Goal: Information Seeking & Learning: Learn about a topic

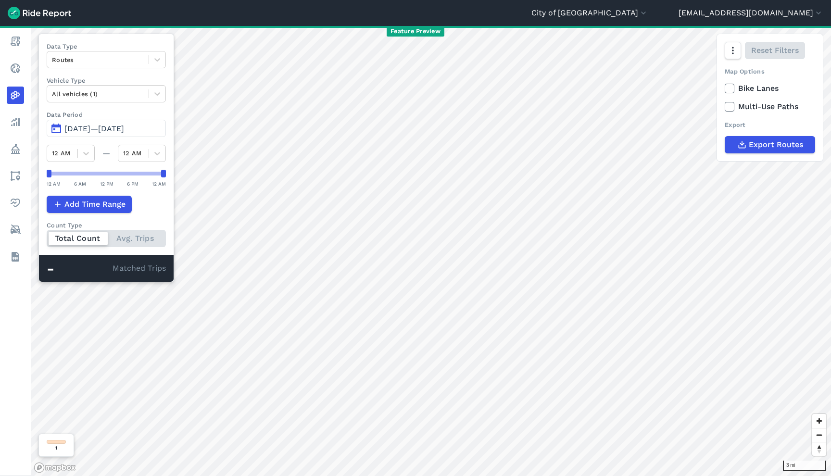
click at [97, 130] on span "Oct 1, 2025—Oct 1, 2025" at bounding box center [94, 128] width 60 height 9
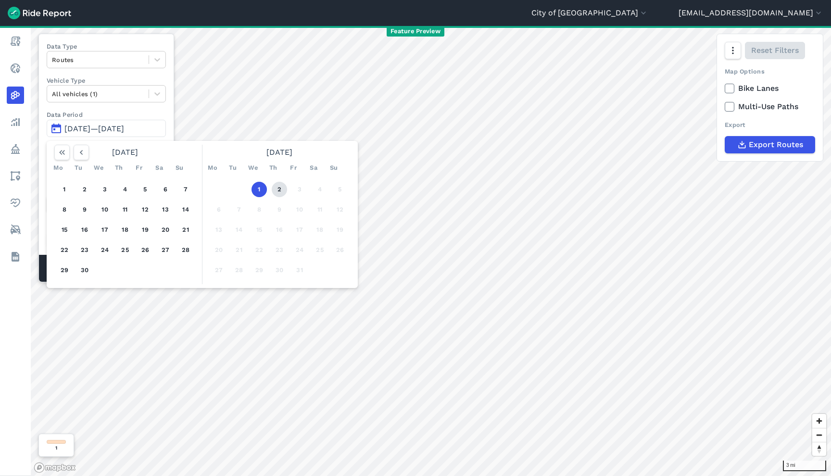
click at [279, 188] on button "2" at bounding box center [279, 189] width 15 height 15
click at [119, 250] on button "25" at bounding box center [124, 249] width 15 height 15
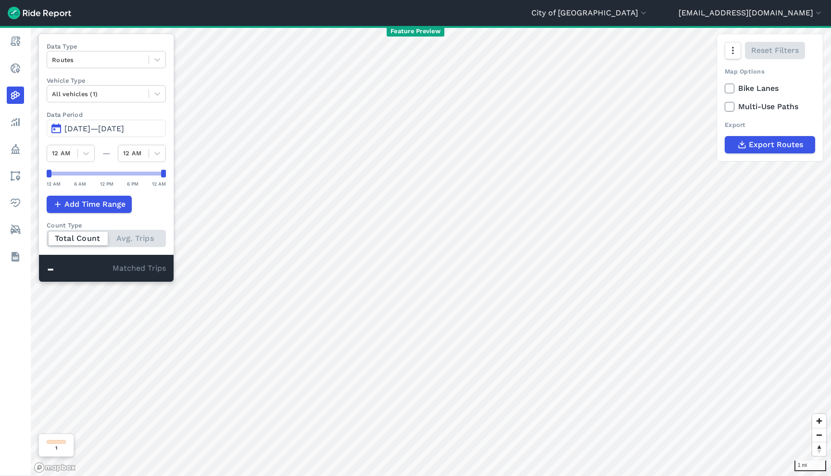
click at [122, 129] on span "[DATE]—[DATE]" at bounding box center [94, 128] width 60 height 9
click at [122, 130] on span "[DATE]—[DATE]" at bounding box center [94, 128] width 60 height 9
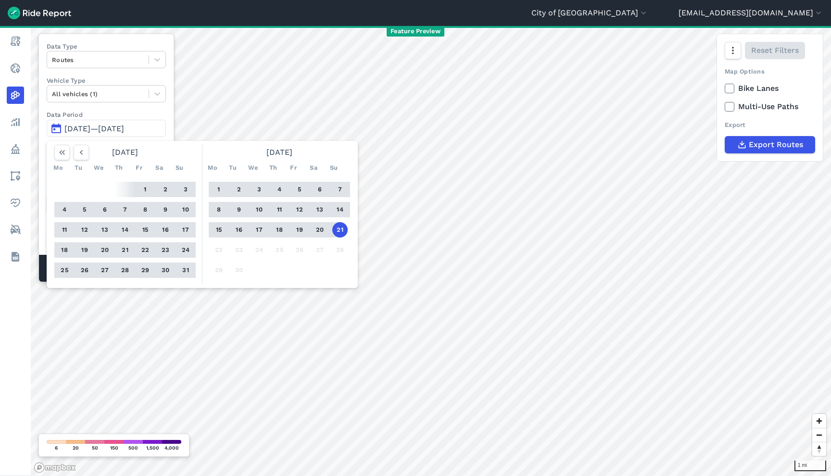
click at [310, 248] on div "1 2 3 4 5 6 7 8 9 10 11 12 13 14 15 16 17 18 19 20 21 22 23 24 25 26 27 28 29 30" at bounding box center [279, 229] width 149 height 109
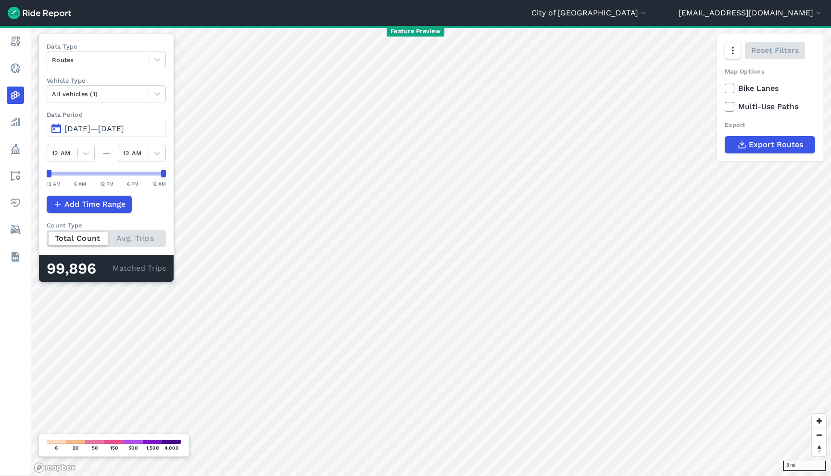
click at [124, 133] on span "Jun 23, 2025—Sep 21, 2025" at bounding box center [94, 128] width 60 height 9
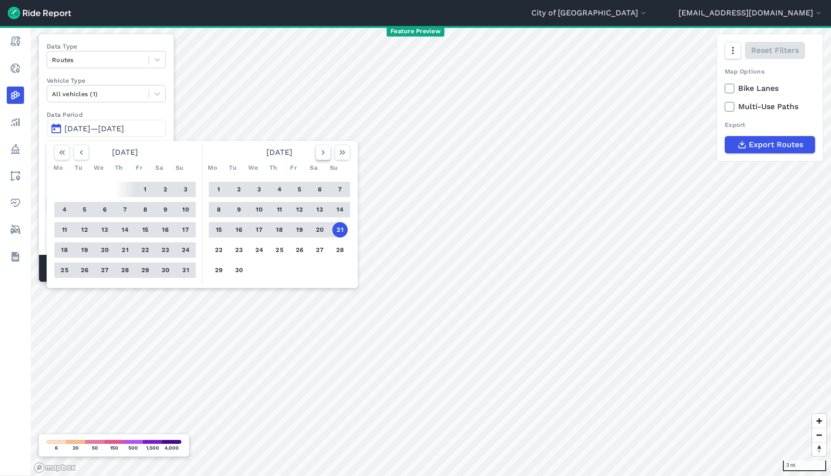
click at [319, 156] on icon "button" at bounding box center [323, 153] width 10 height 10
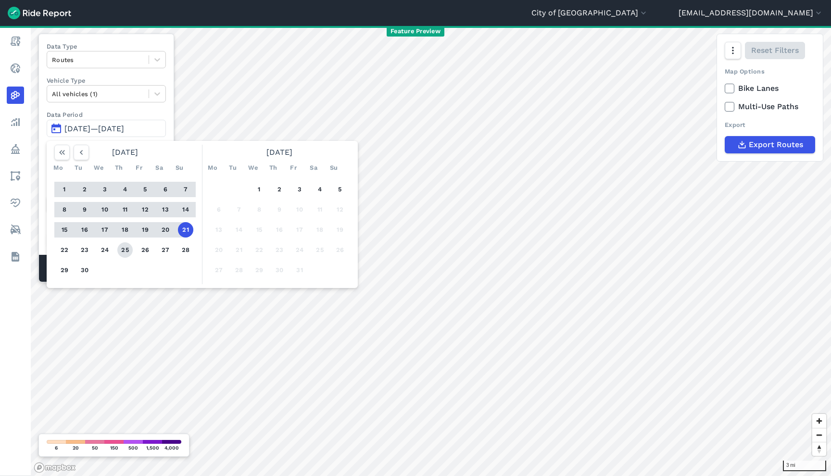
click at [129, 249] on button "25" at bounding box center [124, 249] width 15 height 15
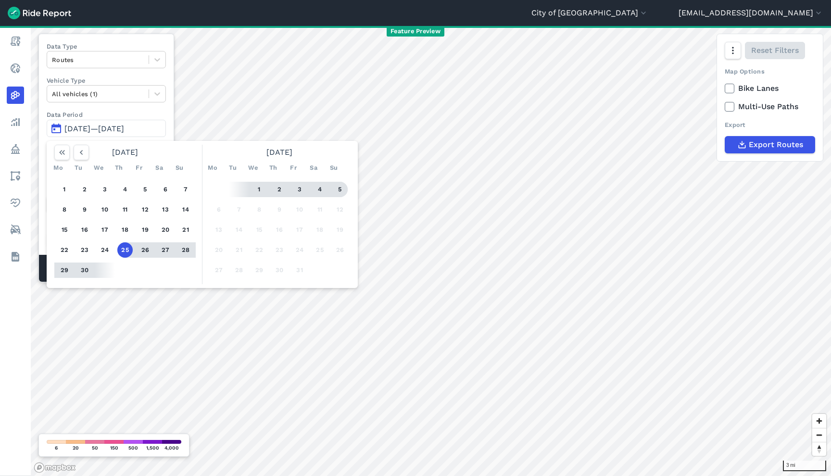
click at [342, 189] on button "5" at bounding box center [339, 189] width 15 height 15
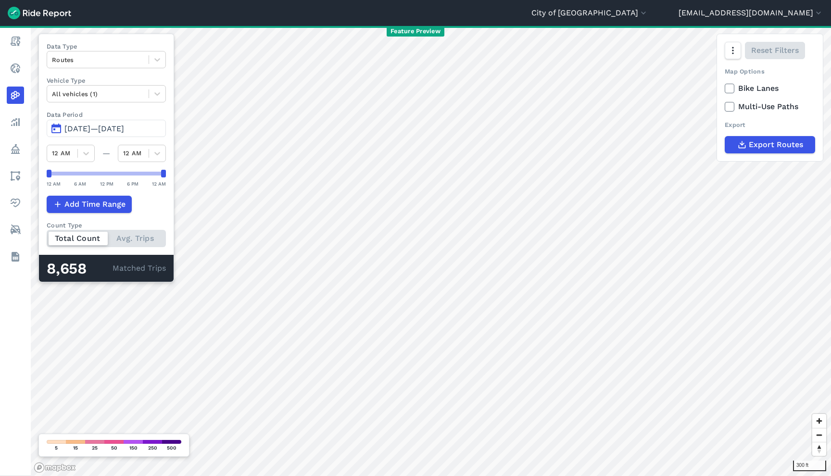
click at [101, 136] on button "Sep 25, 2025—Oct 5, 2025" at bounding box center [106, 128] width 119 height 17
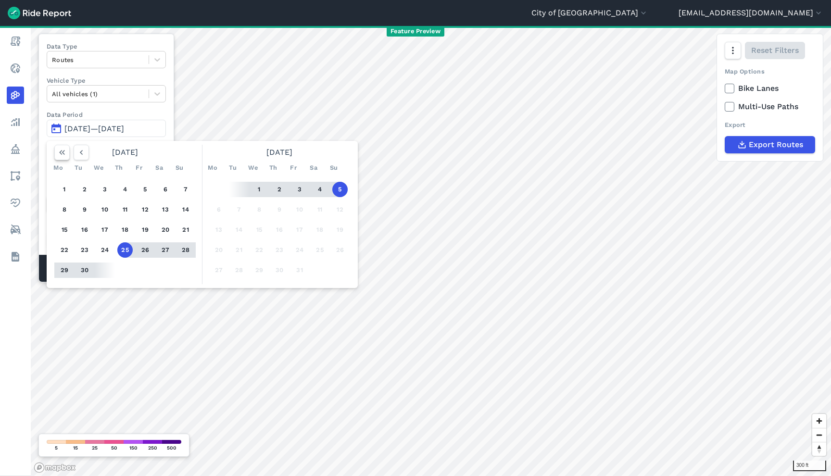
click at [67, 154] on icon "button" at bounding box center [62, 153] width 10 height 10
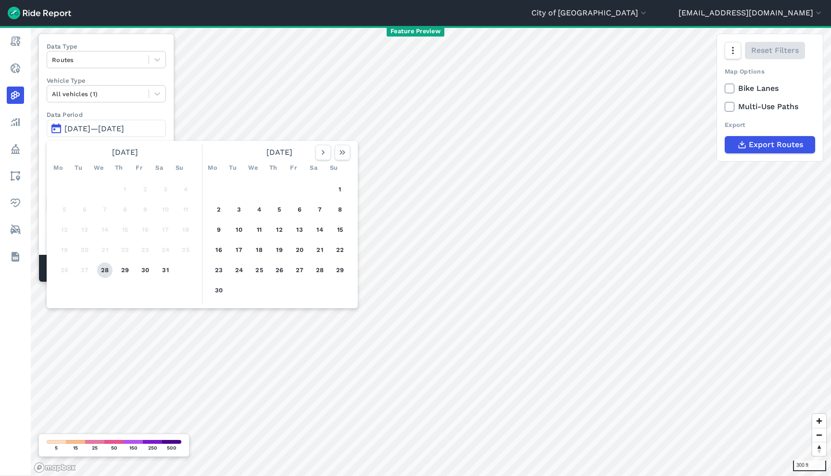
click at [105, 271] on button "28" at bounding box center [104, 269] width 15 height 15
click at [326, 152] on icon "button" at bounding box center [323, 153] width 10 height 10
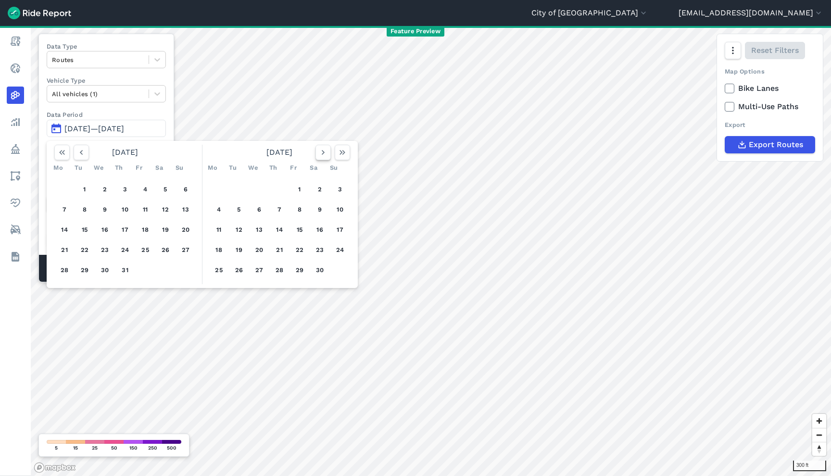
click at [326, 152] on icon "button" at bounding box center [323, 153] width 10 height 10
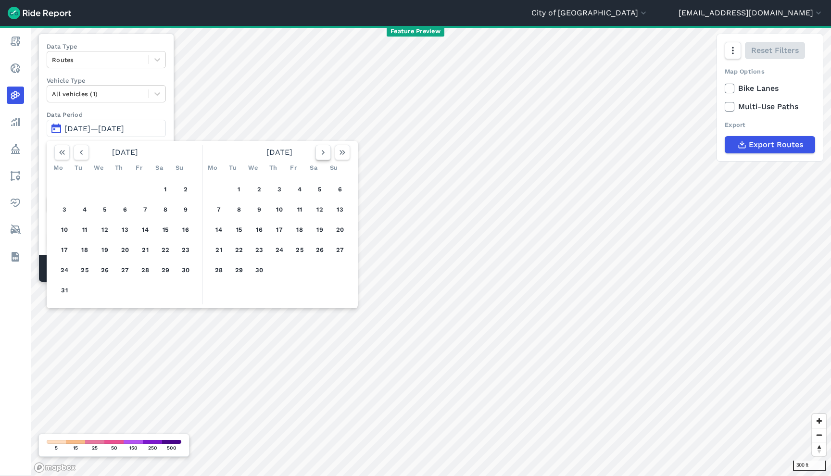
click at [326, 152] on icon "button" at bounding box center [323, 153] width 10 height 10
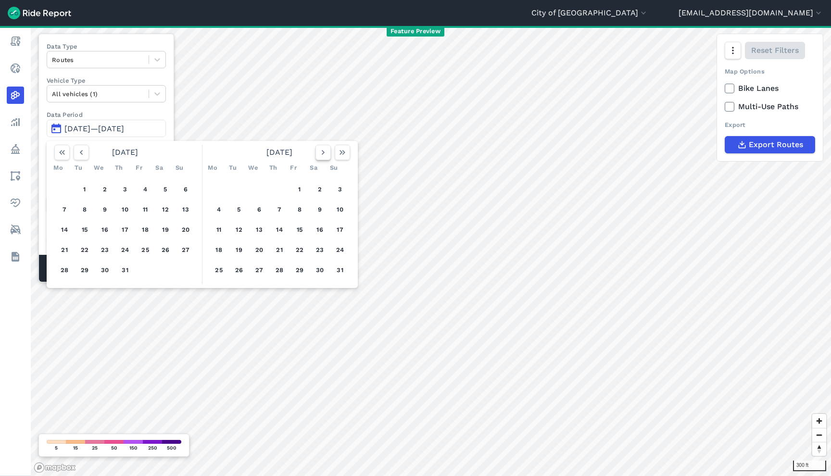
click at [326, 152] on icon "button" at bounding box center [323, 153] width 10 height 10
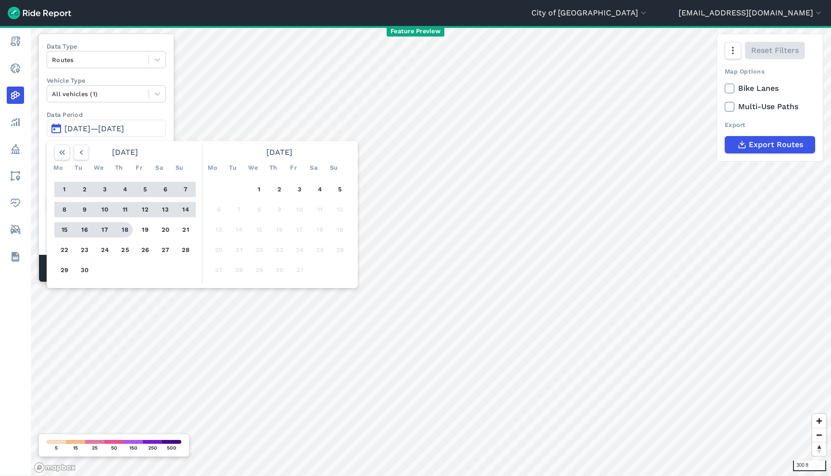
click at [140, 110] on div "Data Type Routes Vehicle Type All vehicles (1) Data Period Sep 25, 2025—Oct 5, …" at bounding box center [106, 158] width 136 height 249
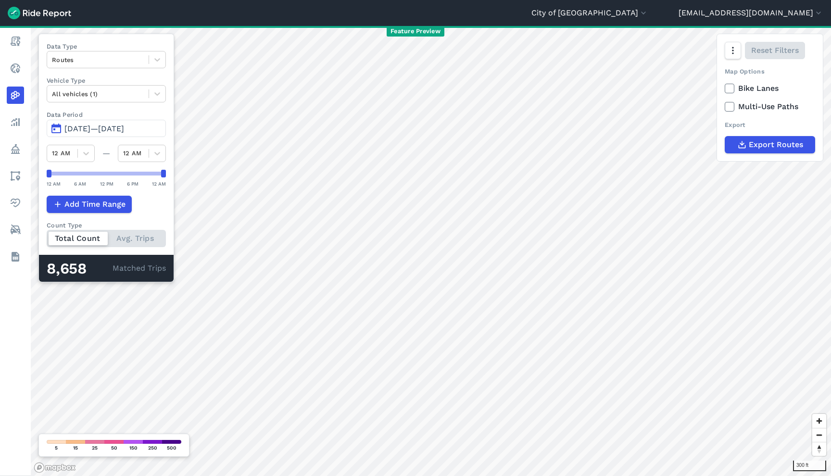
click at [117, 126] on span "Sep 25, 2025—Oct 5, 2025" at bounding box center [94, 128] width 60 height 9
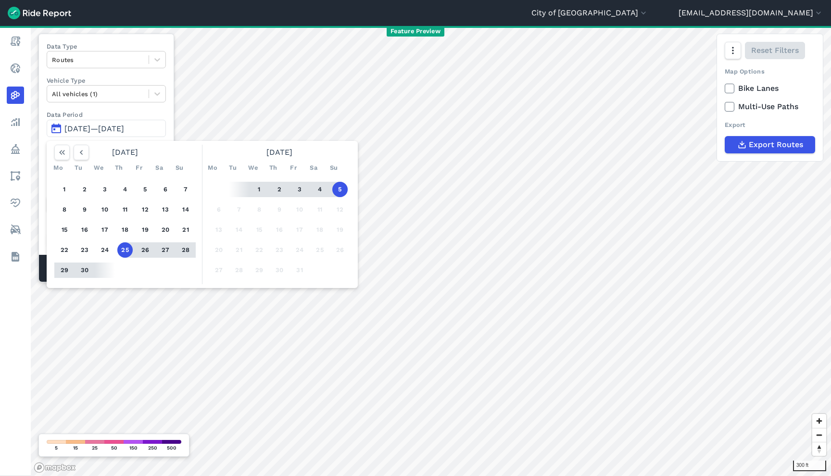
click at [125, 251] on button "25" at bounding box center [124, 249] width 15 height 15
click at [77, 273] on div at bounding box center [84, 269] width 18 height 15
click at [82, 271] on button "30" at bounding box center [84, 269] width 15 height 15
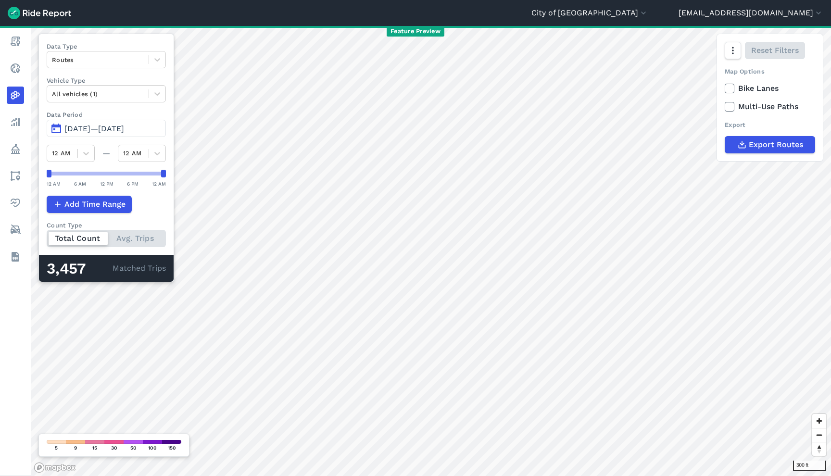
click at [94, 132] on span "Sep 25, 2025—Sep 30, 2025" at bounding box center [94, 128] width 60 height 9
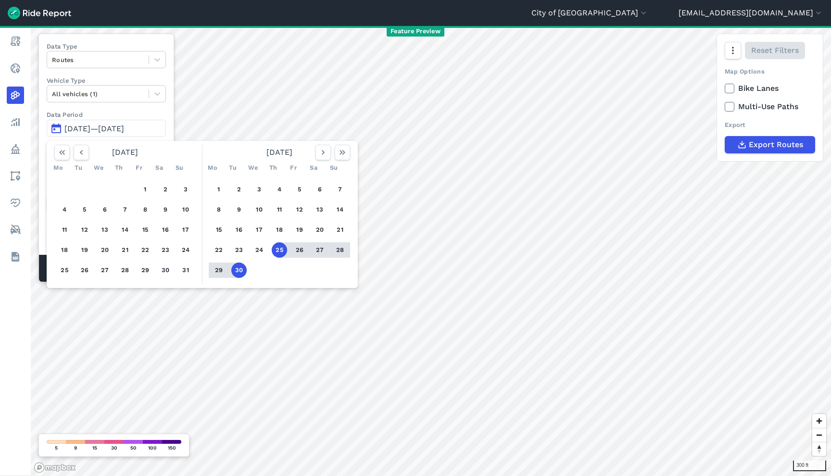
click at [283, 250] on button "25" at bounding box center [279, 249] width 15 height 15
click at [344, 249] on button "28" at bounding box center [339, 249] width 15 height 15
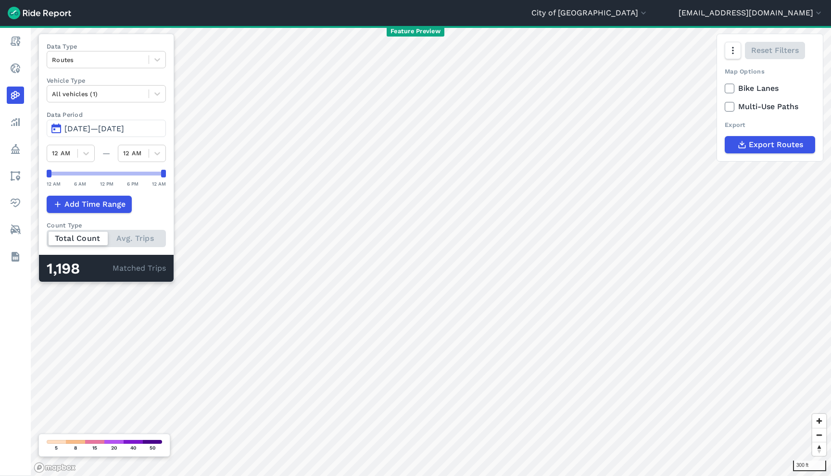
click at [124, 132] on span "Sep 25, 2025—Sep 28, 2025" at bounding box center [94, 128] width 60 height 9
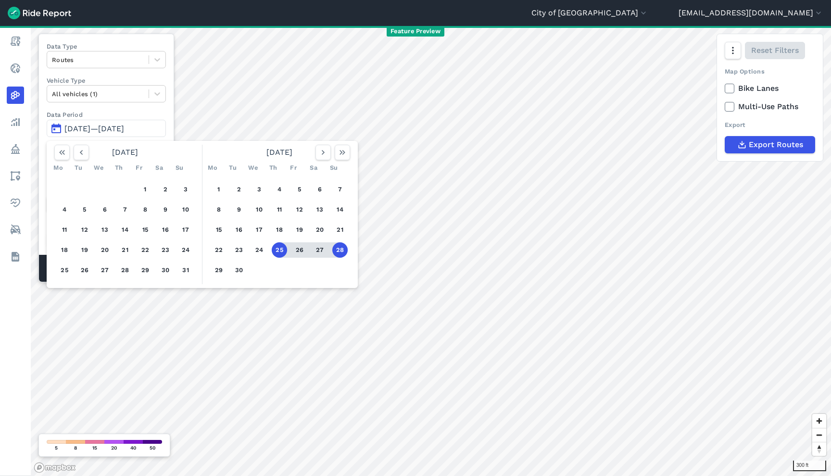
click at [281, 254] on button "25" at bounding box center [279, 249] width 15 height 15
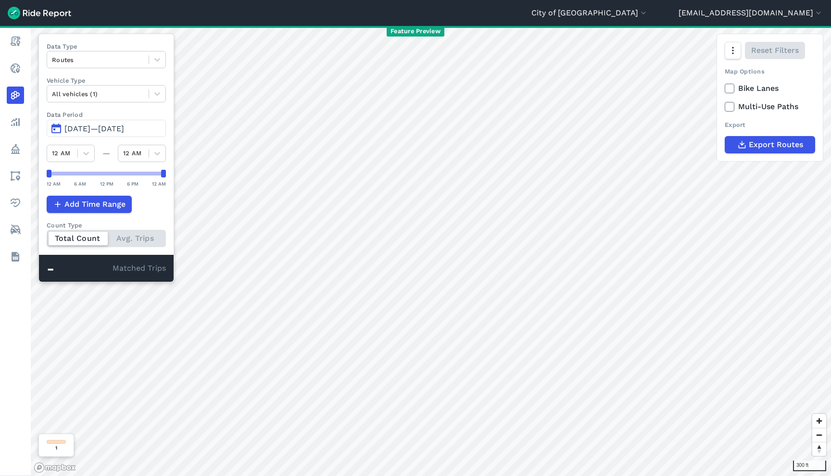
click at [146, 124] on button "Sep 25, 2025—Sep 25, 2025" at bounding box center [106, 128] width 119 height 17
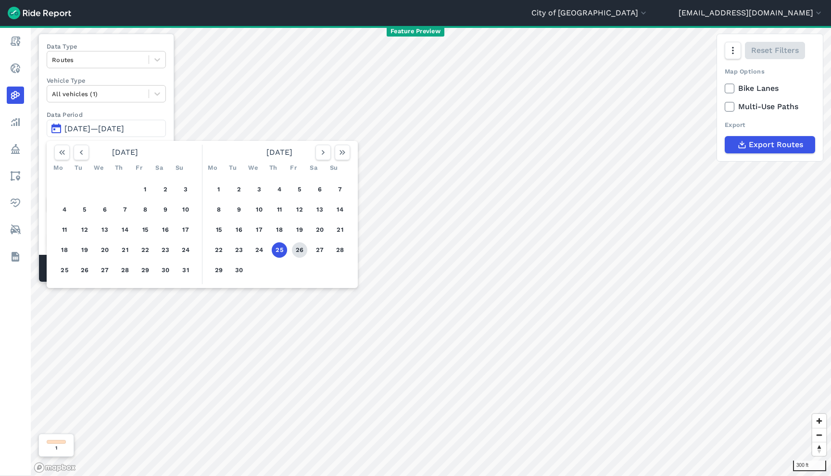
click at [299, 254] on button "26" at bounding box center [299, 249] width 15 height 15
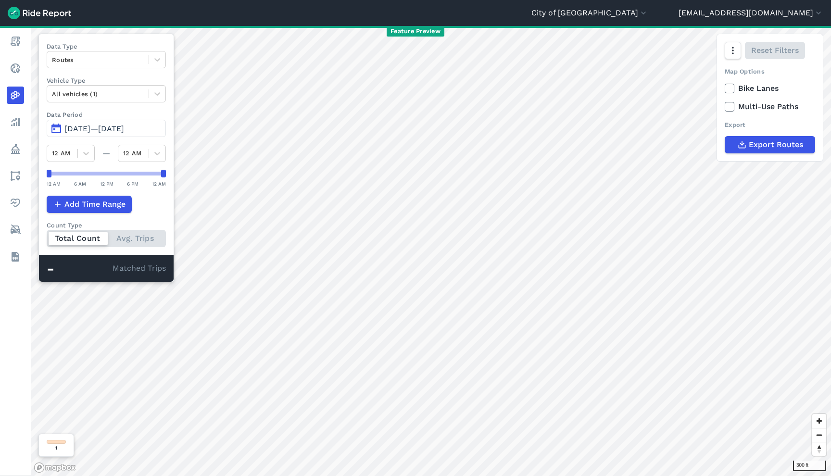
click at [99, 132] on span "Sep 26, 2025—Sep 26, 2025" at bounding box center [94, 128] width 60 height 9
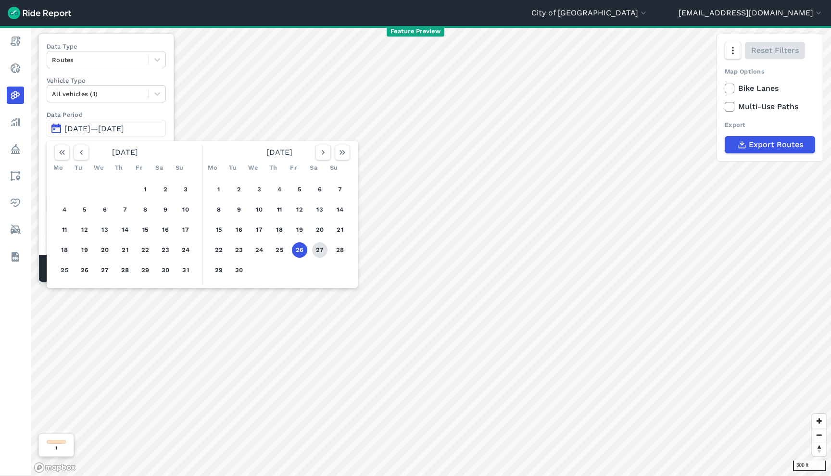
click at [314, 252] on button "27" at bounding box center [319, 249] width 15 height 15
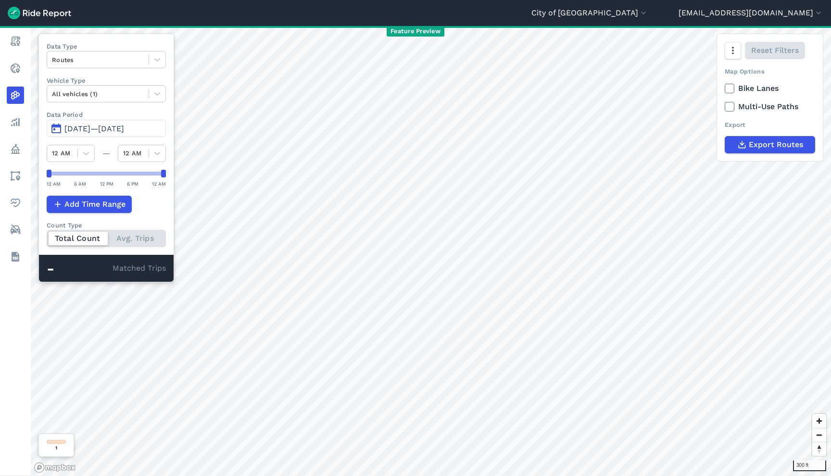
click at [106, 125] on span "Sep 27, 2025—Sep 27, 2025" at bounding box center [94, 128] width 60 height 9
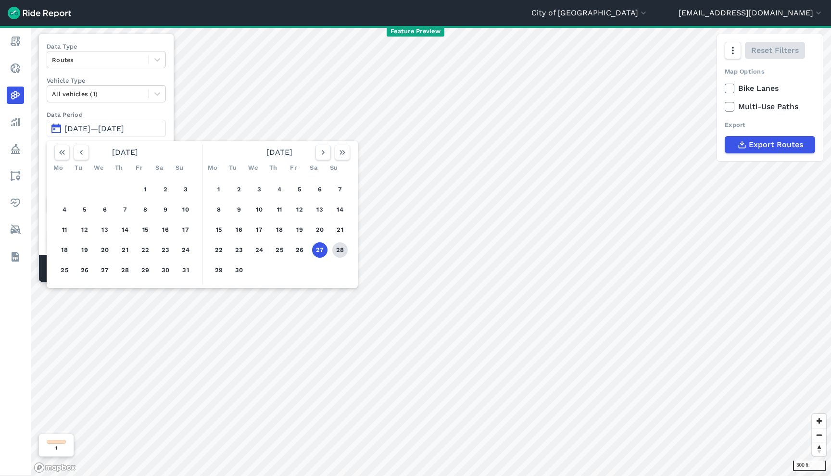
click at [347, 248] on button "28" at bounding box center [339, 249] width 15 height 15
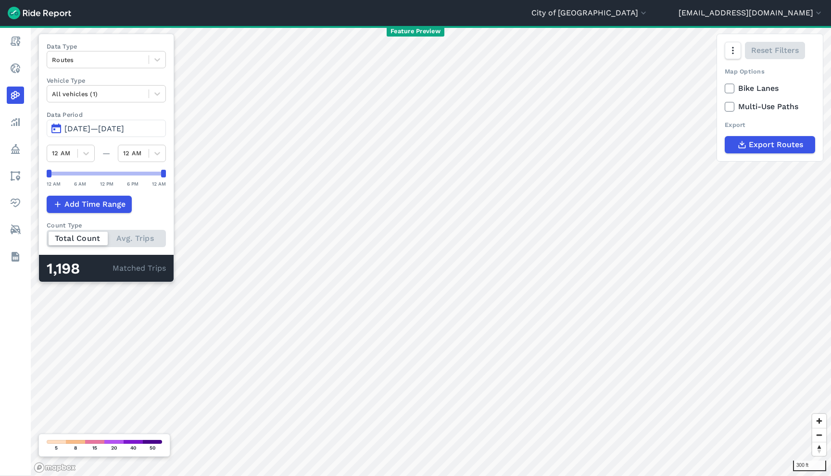
click at [124, 126] on span "Sep 28, 2025—Sep 28, 2025" at bounding box center [94, 128] width 60 height 9
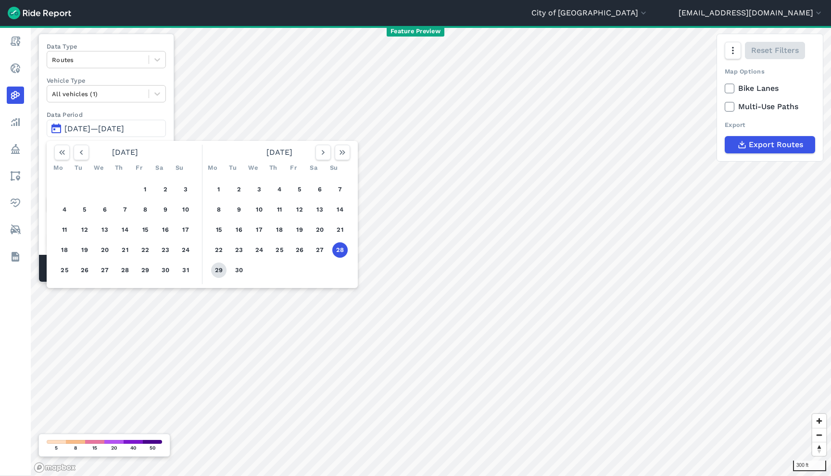
click at [216, 271] on button "29" at bounding box center [218, 269] width 15 height 15
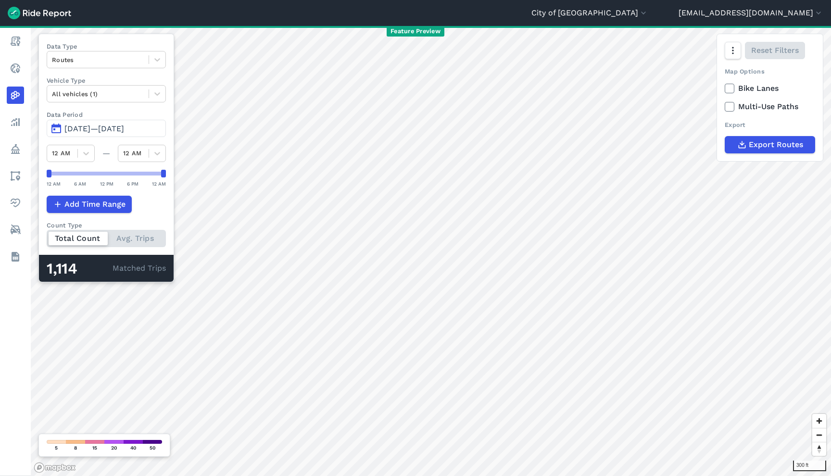
click at [137, 135] on button "Sep 29, 2025—Sep 29, 2025" at bounding box center [106, 128] width 119 height 17
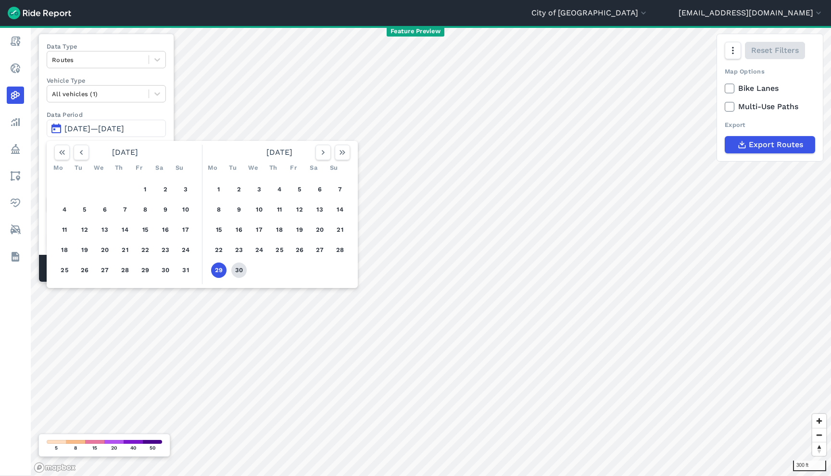
click at [238, 268] on button "30" at bounding box center [238, 269] width 15 height 15
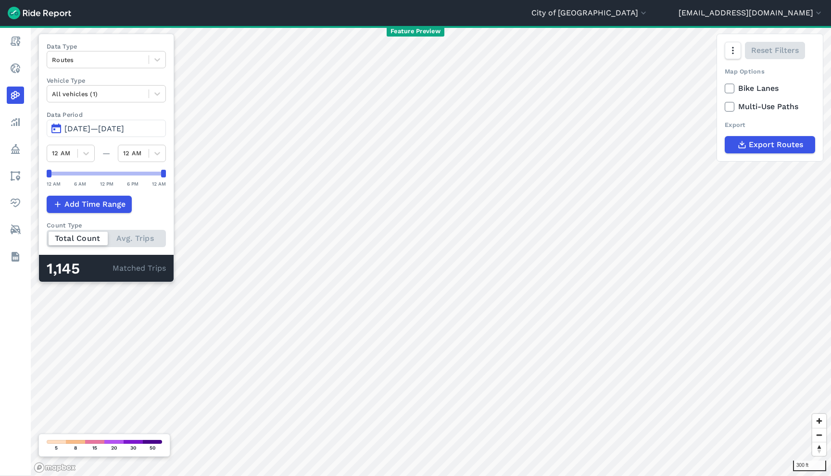
click at [124, 132] on span "Sep 30, 2025—Sep 30, 2025" at bounding box center [94, 128] width 60 height 9
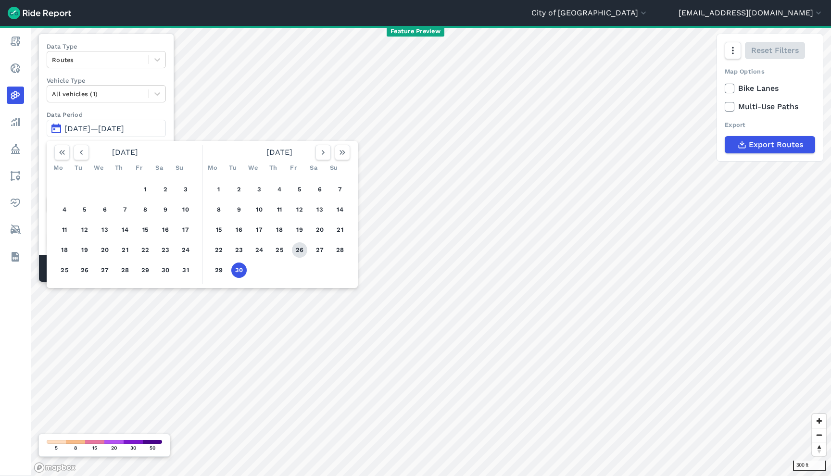
click at [293, 249] on button "26" at bounding box center [299, 249] width 15 height 15
click at [294, 249] on button "26" at bounding box center [299, 249] width 15 height 15
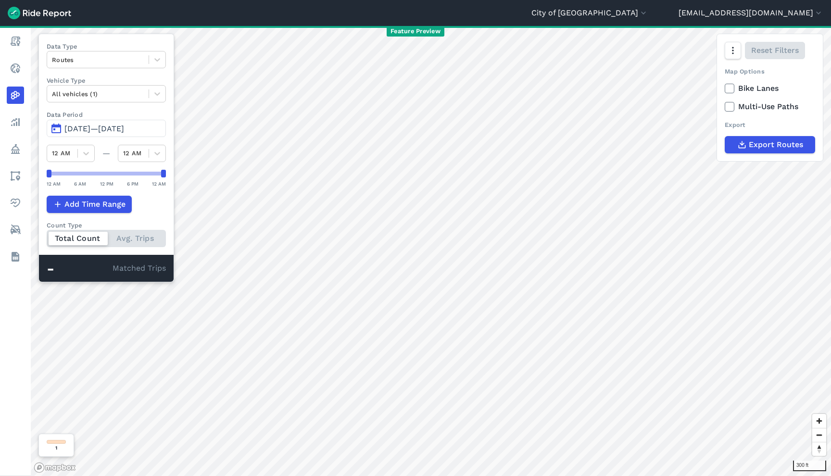
click at [124, 125] on span "Sep 26, 2025—Sep 26, 2025" at bounding box center [94, 128] width 60 height 9
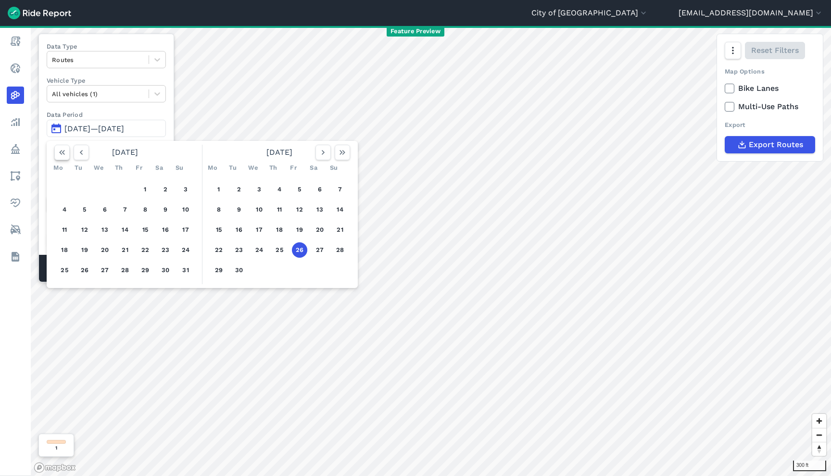
click at [69, 151] on button "button" at bounding box center [61, 152] width 15 height 15
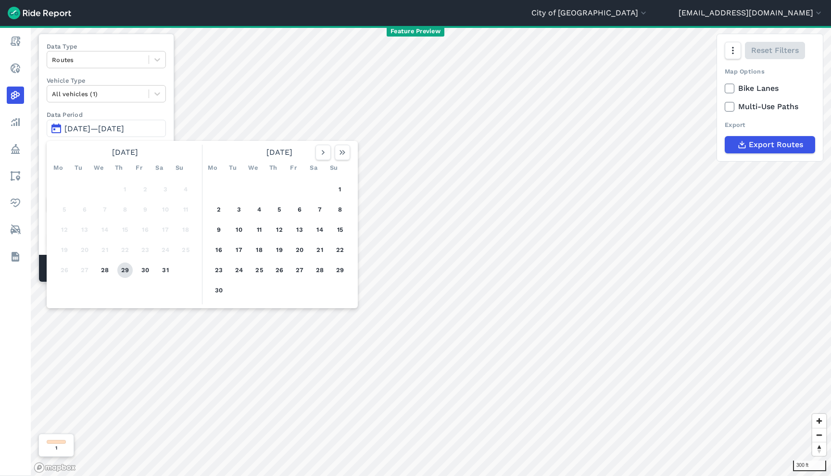
drag, startPoint x: 107, startPoint y: 274, endPoint x: 120, endPoint y: 272, distance: 13.2
click at [107, 274] on button "28" at bounding box center [104, 269] width 15 height 15
click at [325, 150] on icon "button" at bounding box center [323, 153] width 10 height 10
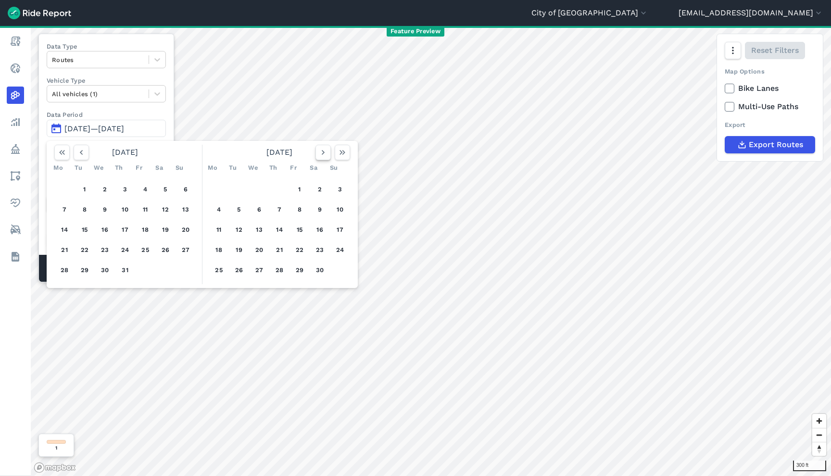
click at [325, 150] on icon "button" at bounding box center [323, 153] width 10 height 10
click at [340, 150] on icon "button" at bounding box center [342, 153] width 10 height 10
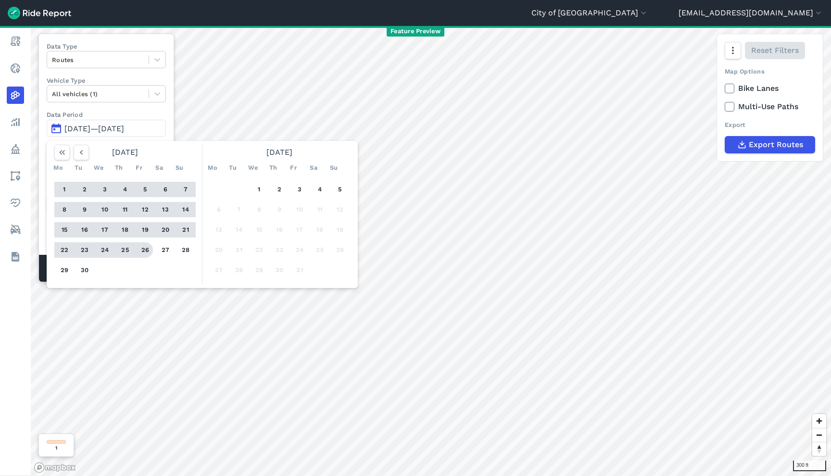
click at [148, 249] on button "26" at bounding box center [144, 249] width 15 height 15
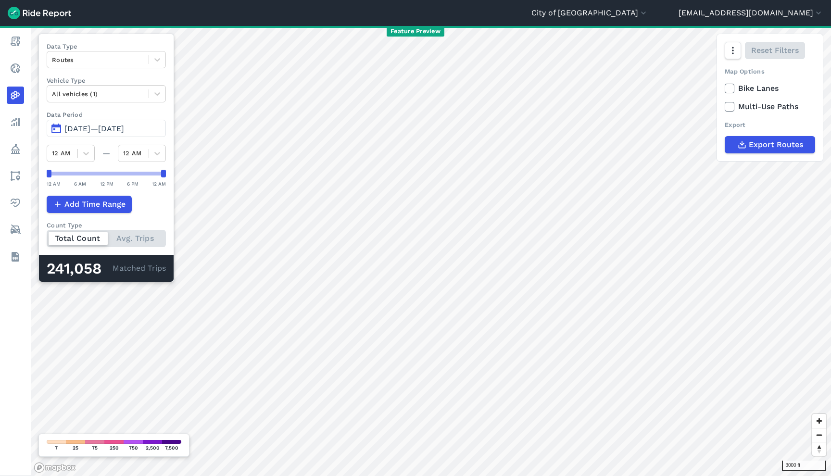
click at [117, 131] on span "Aug 28, 2024—Sep 26, 2025" at bounding box center [94, 128] width 60 height 9
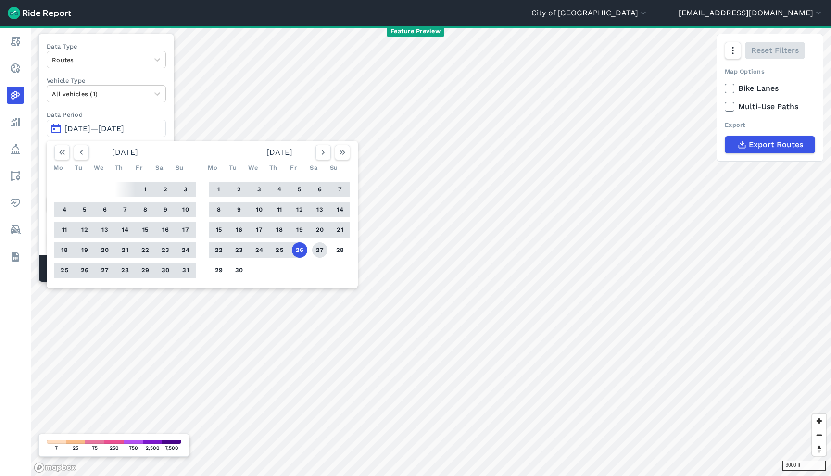
click at [320, 255] on button "27" at bounding box center [319, 249] width 15 height 15
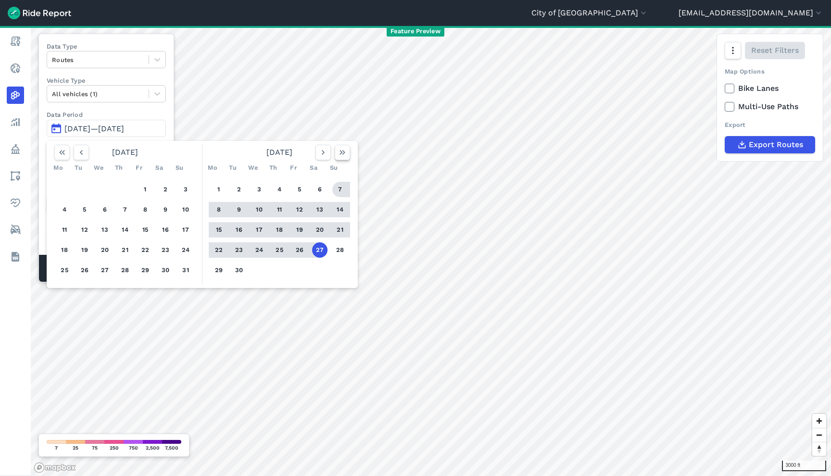
click at [343, 152] on icon "button" at bounding box center [342, 153] width 10 height 10
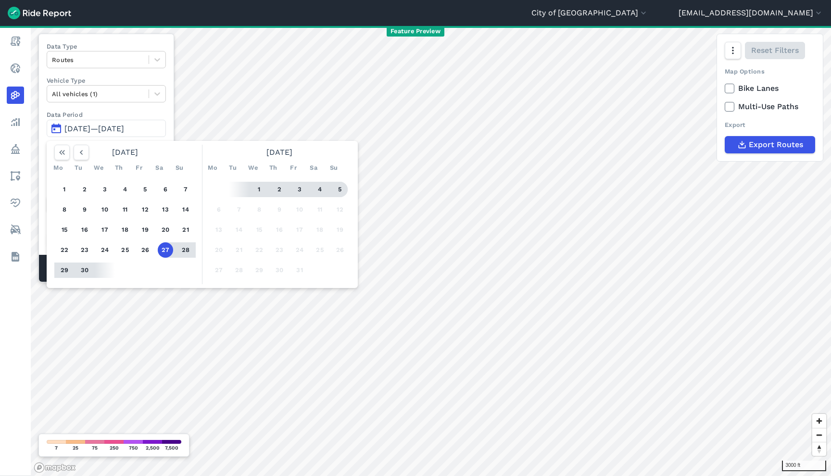
click at [339, 190] on button "5" at bounding box center [339, 189] width 15 height 15
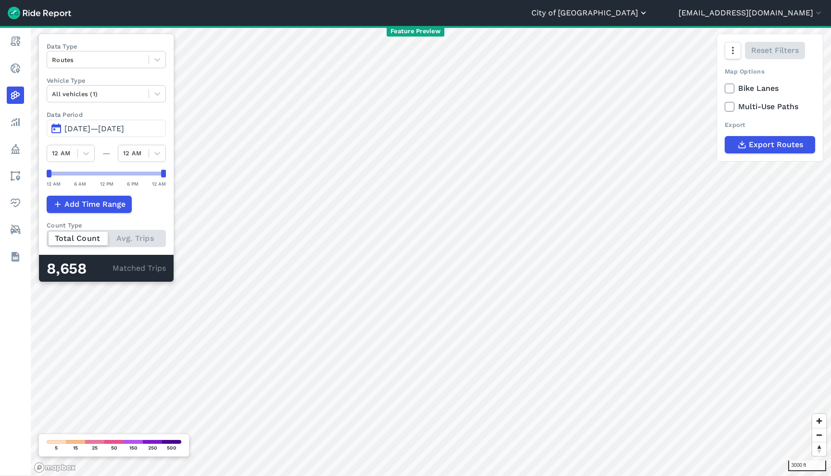
click at [648, 8] on button "City of [GEOGRAPHIC_DATA]" at bounding box center [589, 13] width 117 height 12
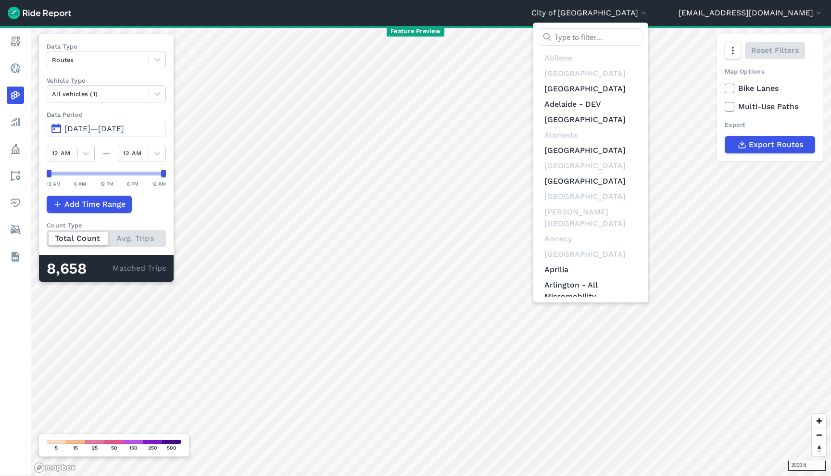
click at [642, 43] on input "text" at bounding box center [590, 36] width 104 height 17
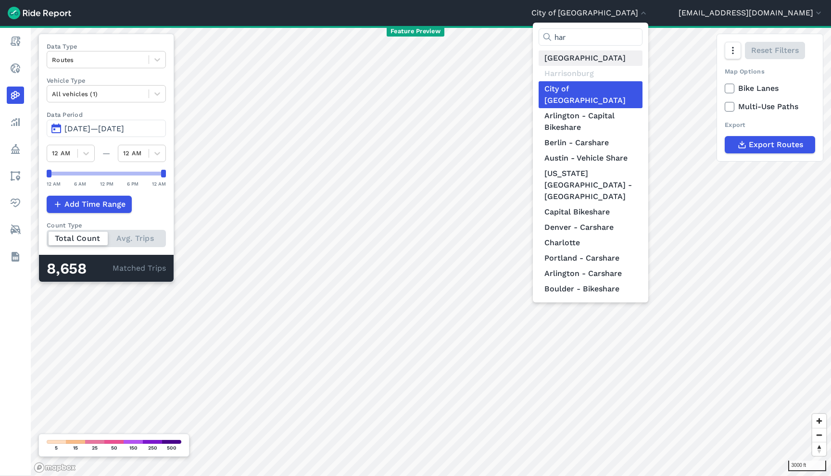
type input "har"
click at [635, 62] on link "[GEOGRAPHIC_DATA]" at bounding box center [590, 57] width 104 height 15
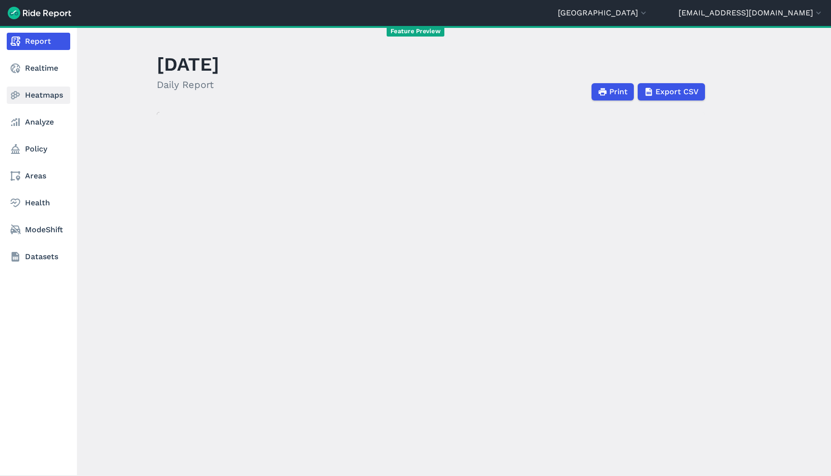
click at [35, 99] on link "Heatmaps" at bounding box center [38, 95] width 63 height 17
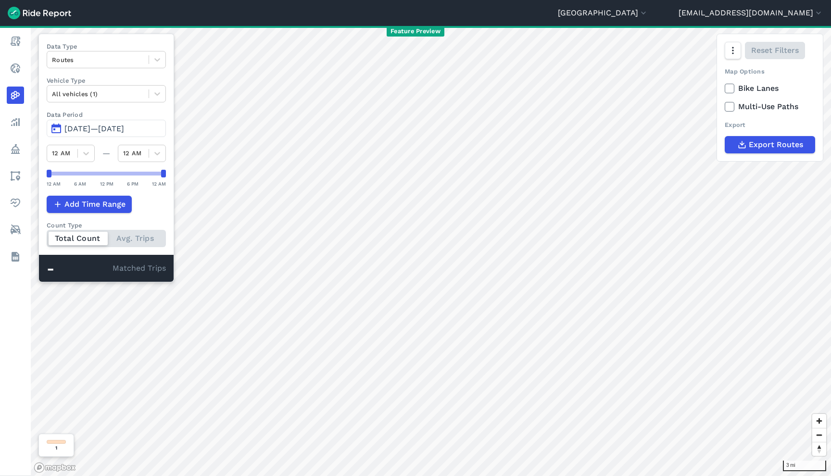
click at [124, 131] on span "Jul 7, 2025—Oct 5, 2025" at bounding box center [94, 128] width 60 height 9
click at [112, 129] on span "Apr 5, 2022—Jul 4, 2022" at bounding box center [94, 128] width 60 height 9
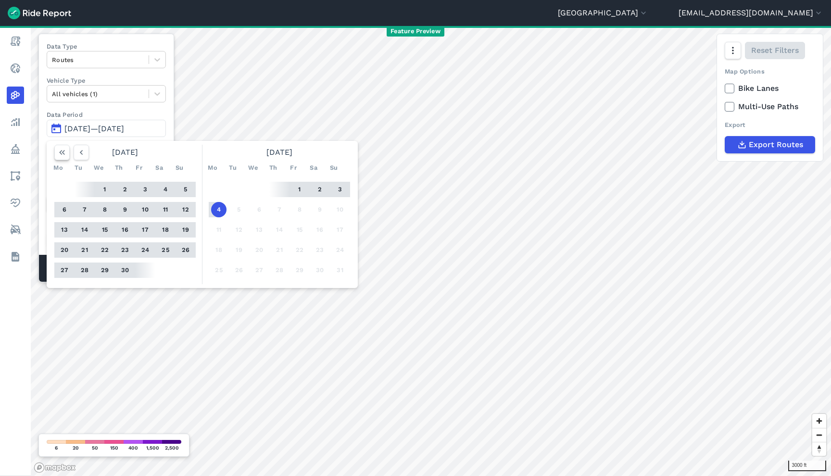
click at [62, 154] on icon "button" at bounding box center [62, 153] width 10 height 10
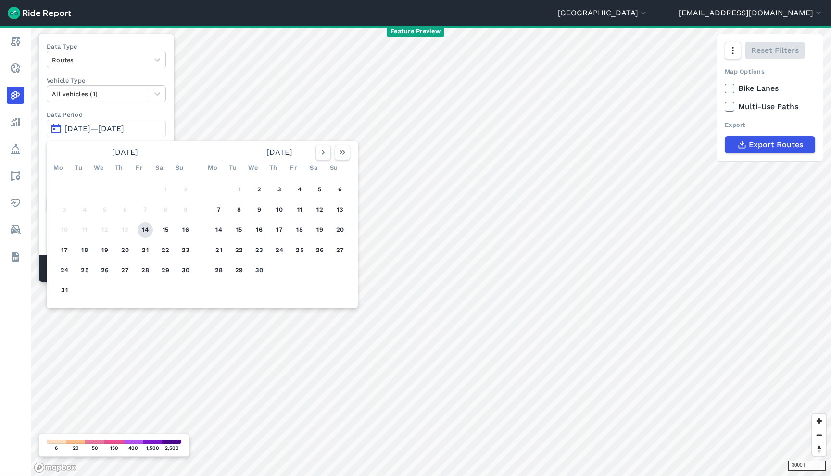
click at [152, 231] on button "14" at bounding box center [144, 229] width 15 height 15
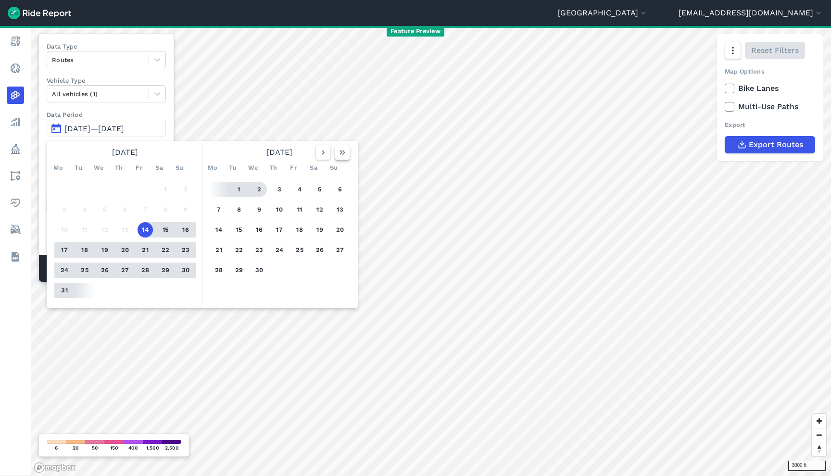
click at [343, 152] on icon "button" at bounding box center [342, 153] width 10 height 10
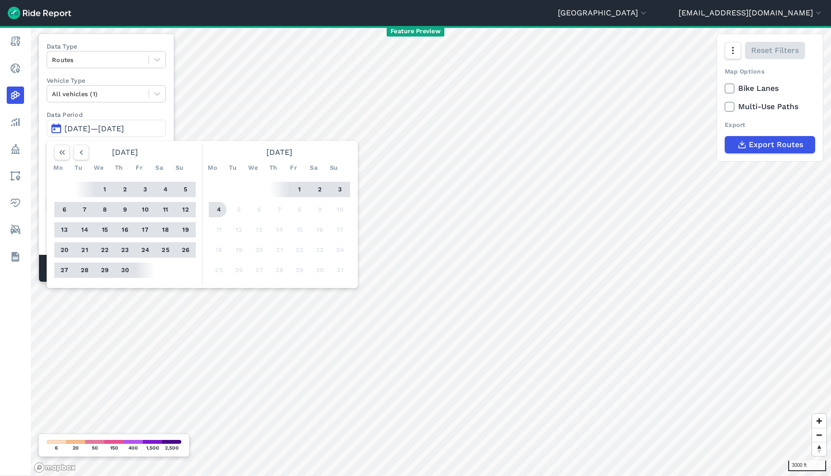
click at [222, 211] on button "4" at bounding box center [218, 209] width 15 height 15
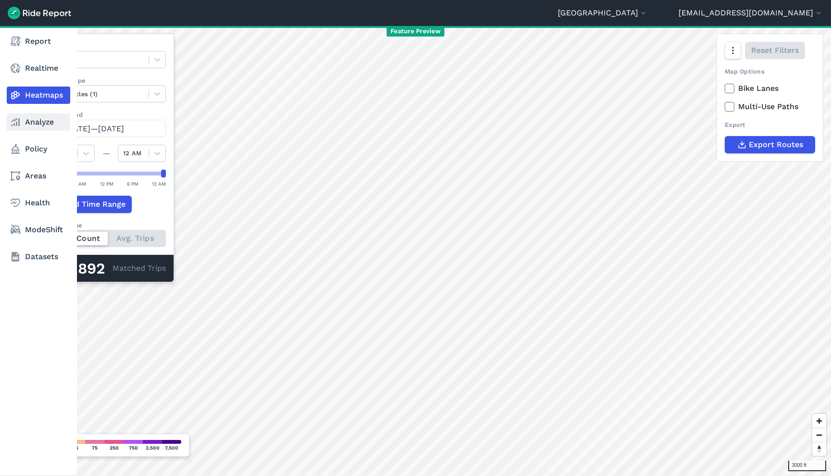
click at [19, 124] on use at bounding box center [15, 122] width 9 height 8
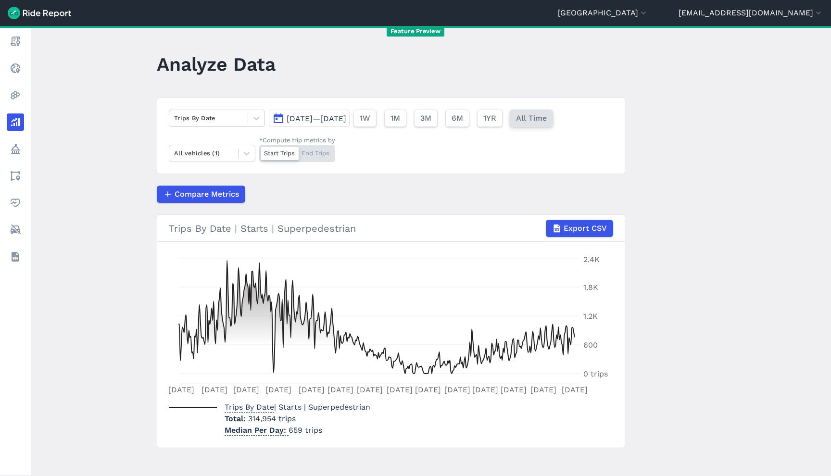
click at [547, 114] on span "All Time" at bounding box center [531, 118] width 31 height 12
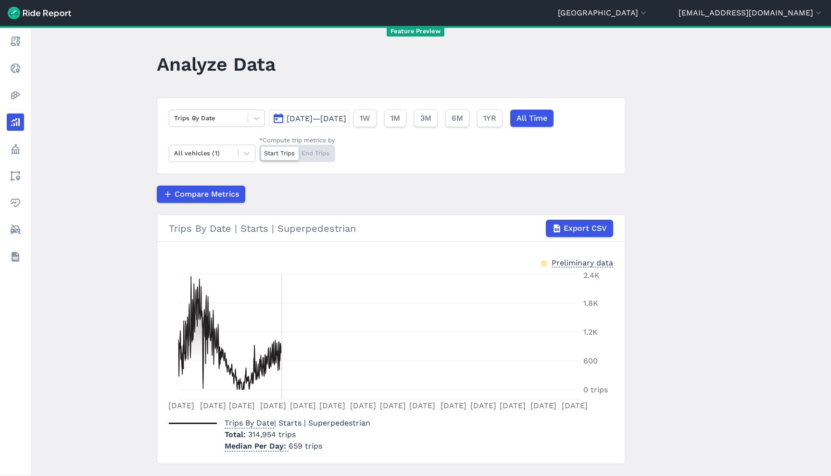
click at [277, 355] on icon "May 14 Oct 1 Jan 27 Jun 1 Oct 1 Jan 27 Jun 1 Oct 1 Jan 27 Jun 1 Oct 1 Jan 27 Ju…" at bounding box center [391, 341] width 444 height 144
drag, startPoint x: 279, startPoint y: 356, endPoint x: 252, endPoint y: 354, distance: 27.0
click at [251, 354] on icon "May 14 Oct 1 Jan 27 Jun 1 Oct 1 Jan 27 Jun 1 Oct 1 Jan 27 Jun 1 Oct 1 Jan 27 Ju…" at bounding box center [391, 341] width 444 height 144
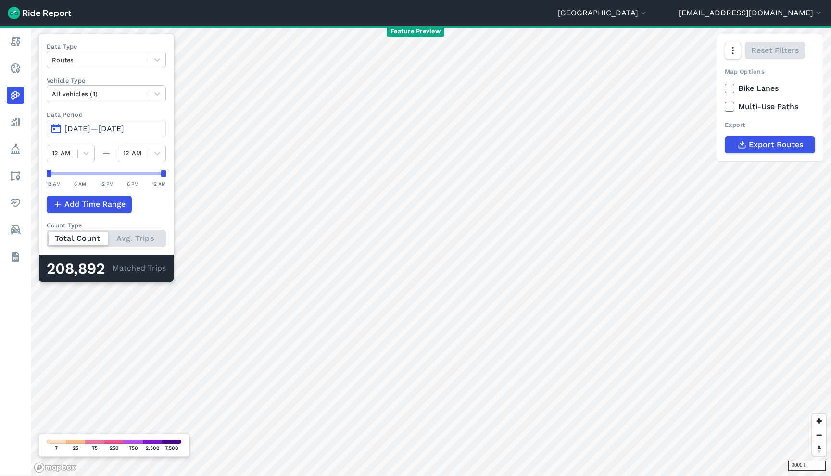
click at [107, 126] on span "May 14, 2021—Jul 4, 2022" at bounding box center [94, 128] width 60 height 9
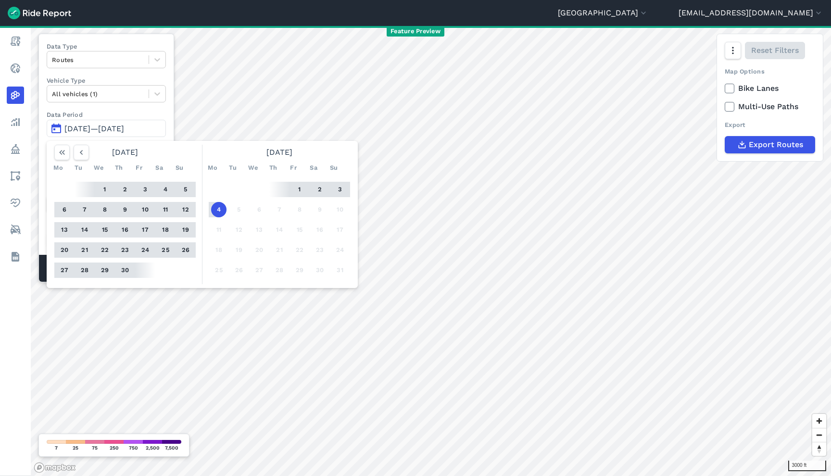
click at [212, 211] on button "4" at bounding box center [218, 209] width 15 height 15
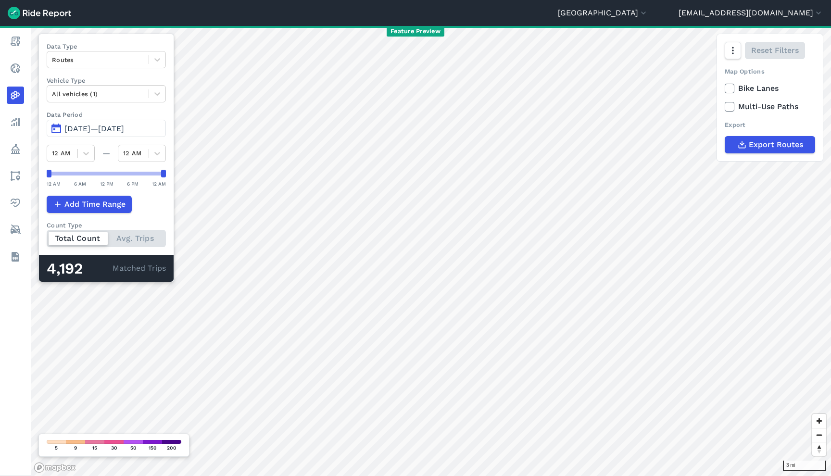
click at [119, 124] on button "May 14, 2021—Jul 4, 2022" at bounding box center [106, 128] width 119 height 17
click at [648, 13] on button "[GEOGRAPHIC_DATA]" at bounding box center [603, 13] width 90 height 12
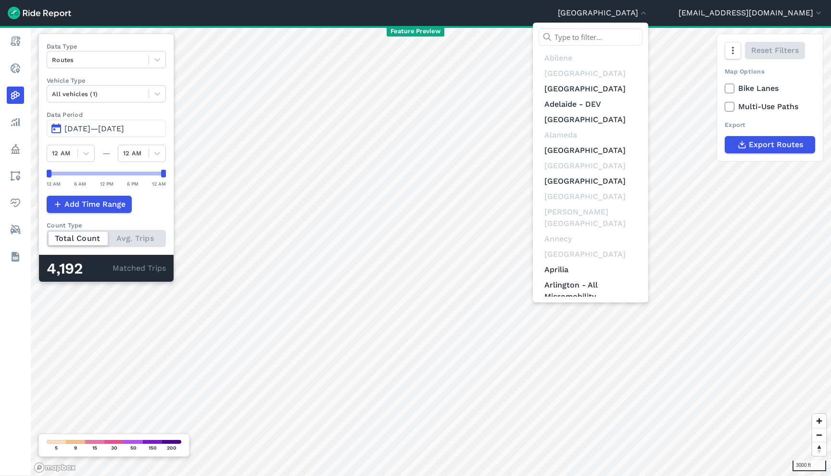
click at [642, 37] on input "text" at bounding box center [590, 36] width 104 height 17
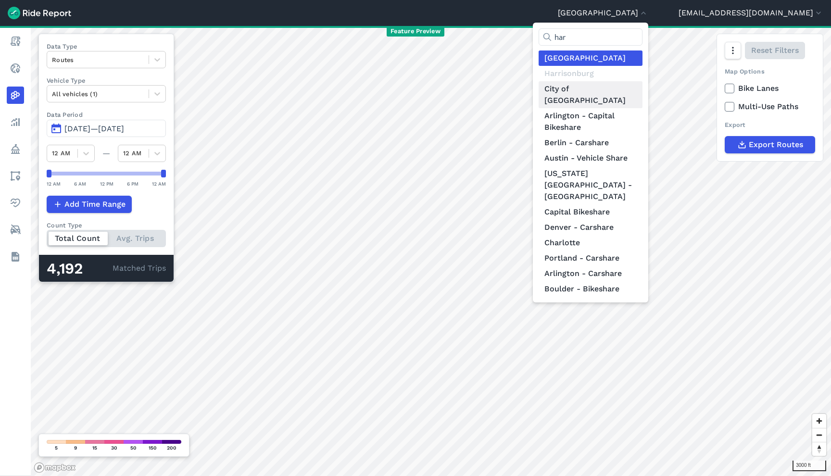
type input "har"
click at [642, 89] on link "City of [GEOGRAPHIC_DATA]" at bounding box center [590, 94] width 104 height 27
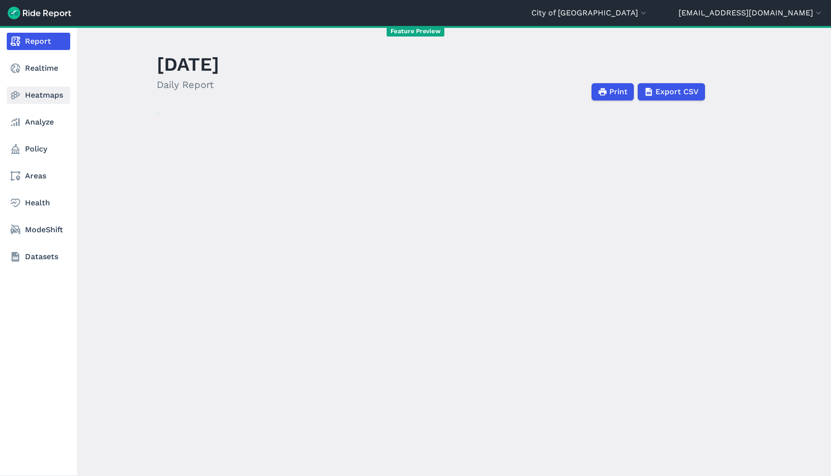
click at [19, 95] on use at bounding box center [15, 95] width 9 height 8
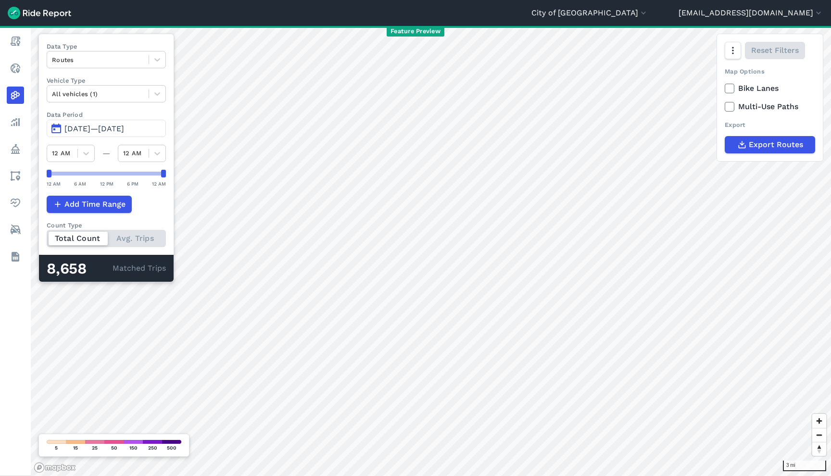
click at [124, 130] on span "[DATE]—[DATE]" at bounding box center [94, 128] width 60 height 9
click at [124, 130] on span "Sep 28, 2025—Oct 5, 2025" at bounding box center [94, 128] width 60 height 9
click at [114, 127] on span "[DATE]—[DATE]" at bounding box center [94, 128] width 60 height 9
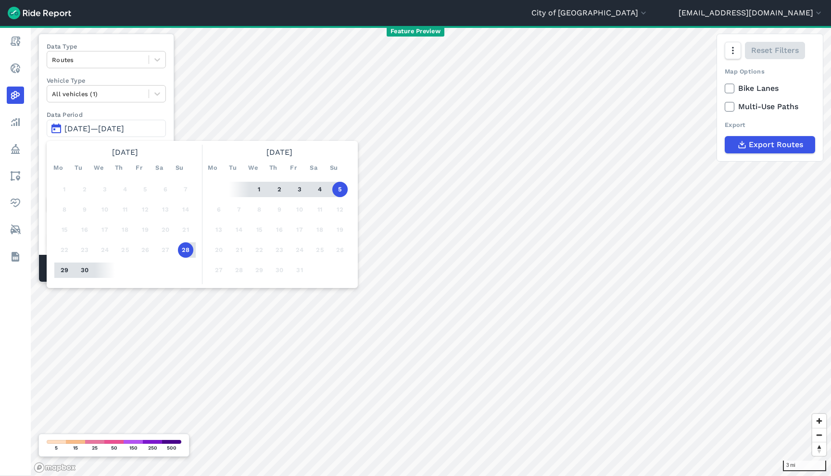
click at [324, 16] on header "City of [GEOGRAPHIC_DATA] [GEOGRAPHIC_DATA] [GEOGRAPHIC_DATA] [GEOGRAPHIC_DATA]…" at bounding box center [415, 13] width 831 height 26
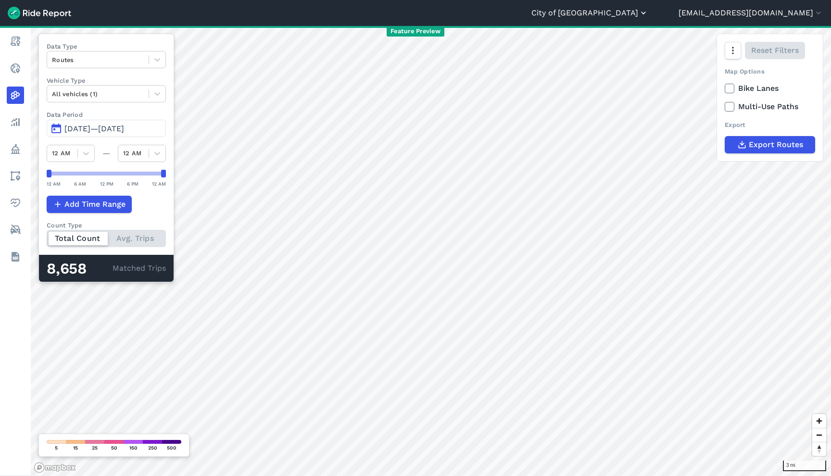
click at [648, 11] on button "City of [GEOGRAPHIC_DATA]" at bounding box center [589, 13] width 117 height 12
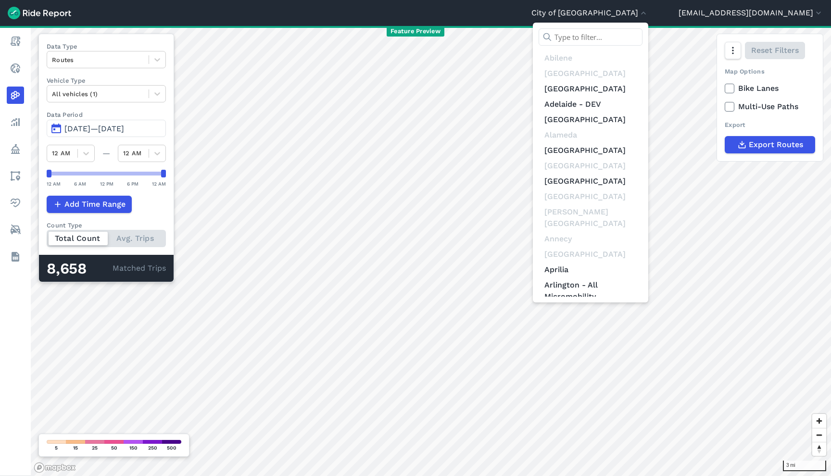
click at [642, 36] on input "text" at bounding box center [590, 36] width 104 height 17
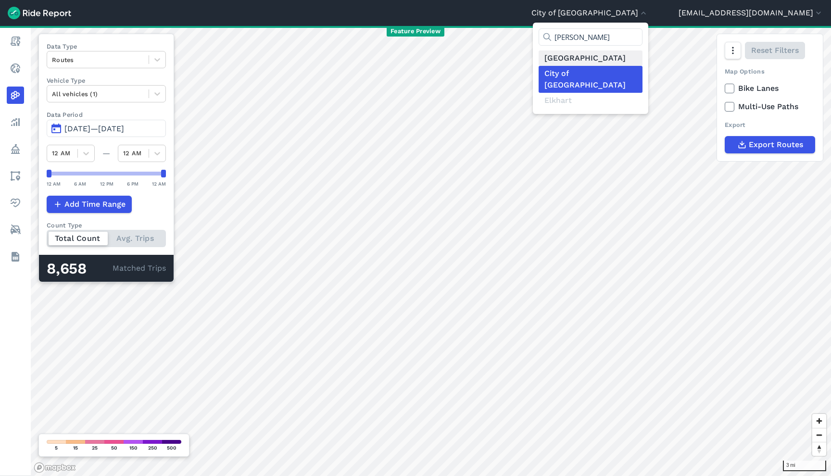
type input "hart"
click at [642, 53] on link "[GEOGRAPHIC_DATA]" at bounding box center [590, 57] width 104 height 15
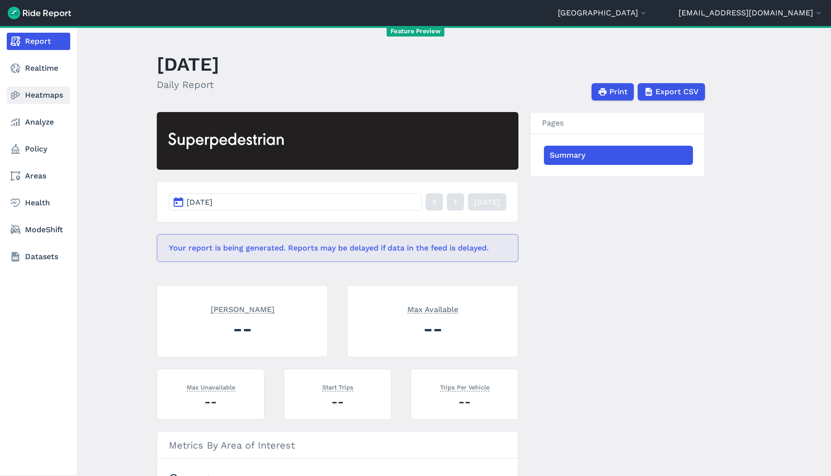
click at [30, 98] on link "Heatmaps" at bounding box center [38, 95] width 63 height 17
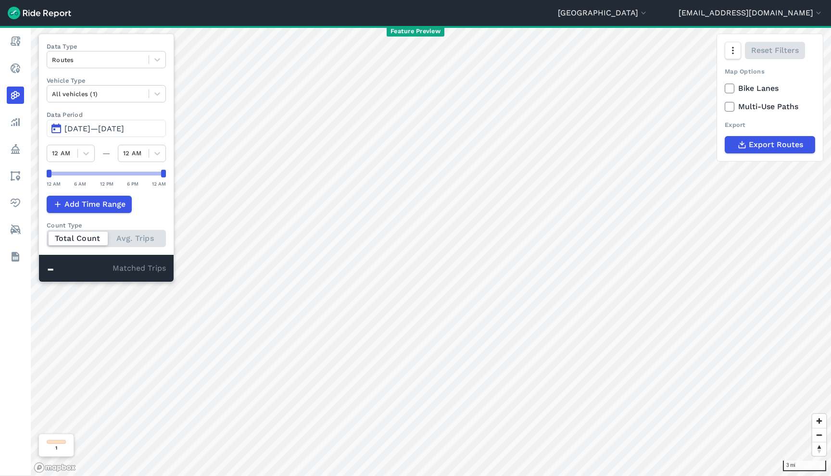
click at [118, 132] on span "Jul 7, 2025—Oct 5, 2025" at bounding box center [94, 128] width 60 height 9
click at [113, 130] on span "[DATE]—[DATE]" at bounding box center [94, 128] width 60 height 9
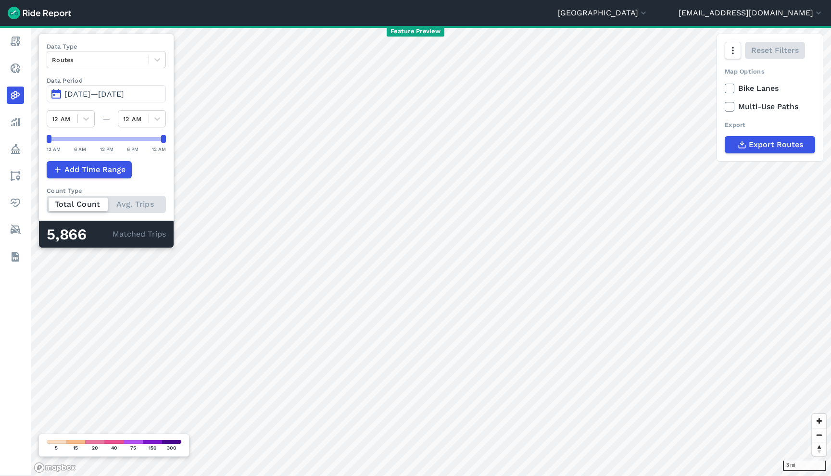
click at [103, 92] on div "Data Type Routes Data Period Dec 15, 2021—[DATE] 12 AM — 12 AM 12 AM 6 AM 12 PM…" at bounding box center [106, 141] width 136 height 214
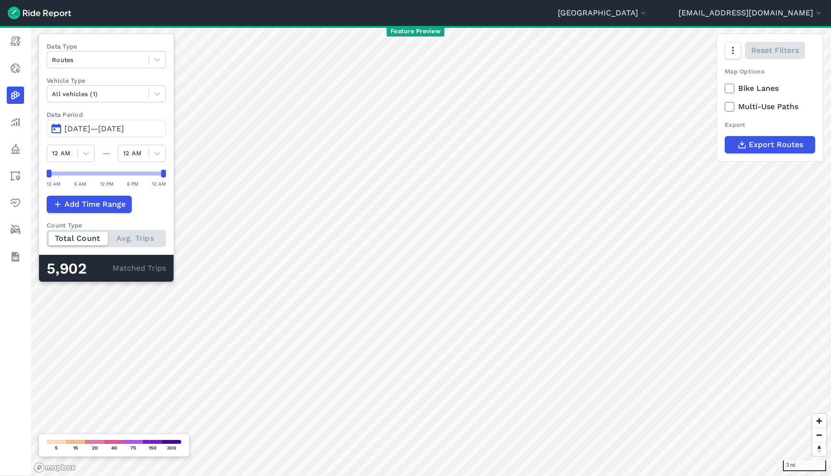
click at [111, 125] on span "[DATE]—[DATE]" at bounding box center [94, 128] width 60 height 9
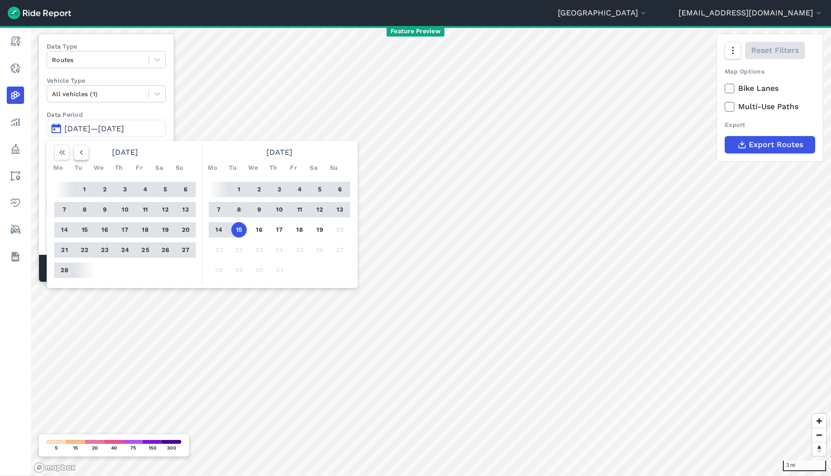
click at [82, 152] on icon "button" at bounding box center [81, 153] width 10 height 10
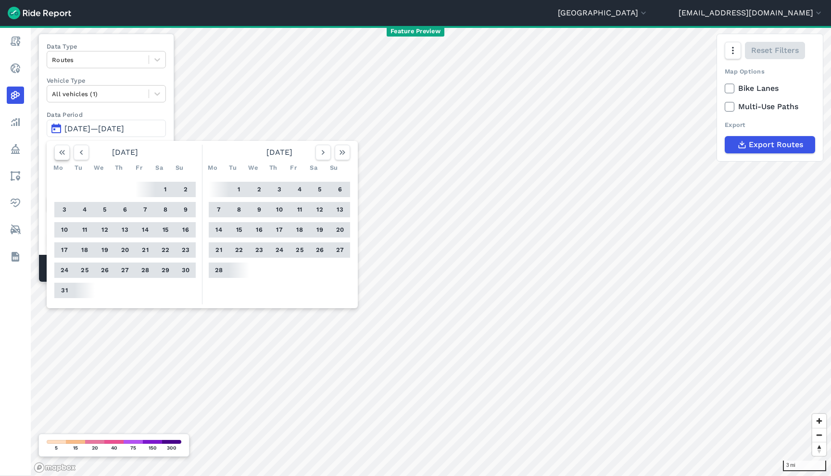
click at [67, 154] on button "button" at bounding box center [61, 152] width 15 height 15
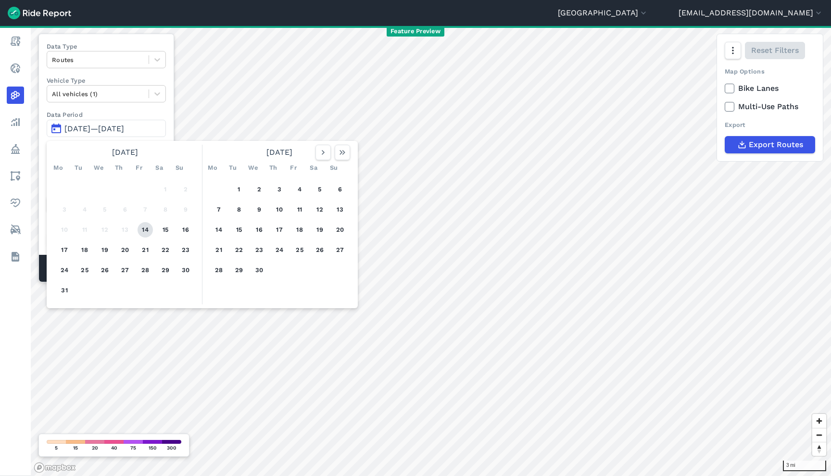
click at [139, 225] on button "14" at bounding box center [144, 229] width 15 height 15
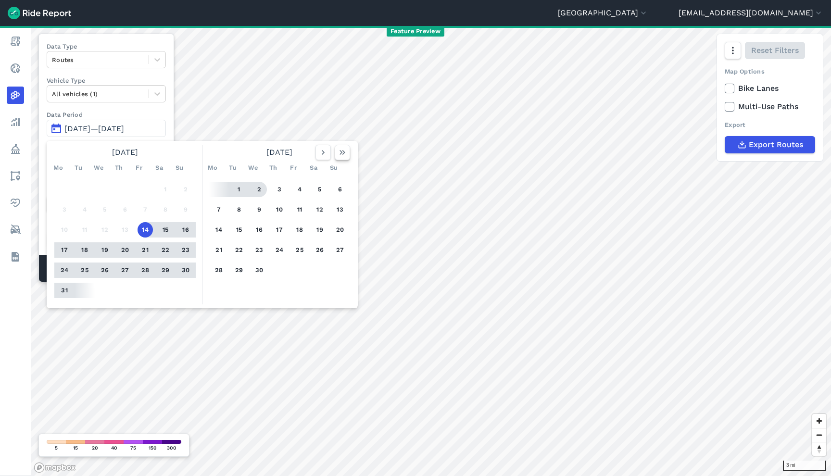
click at [343, 151] on icon "button" at bounding box center [342, 153] width 10 height 10
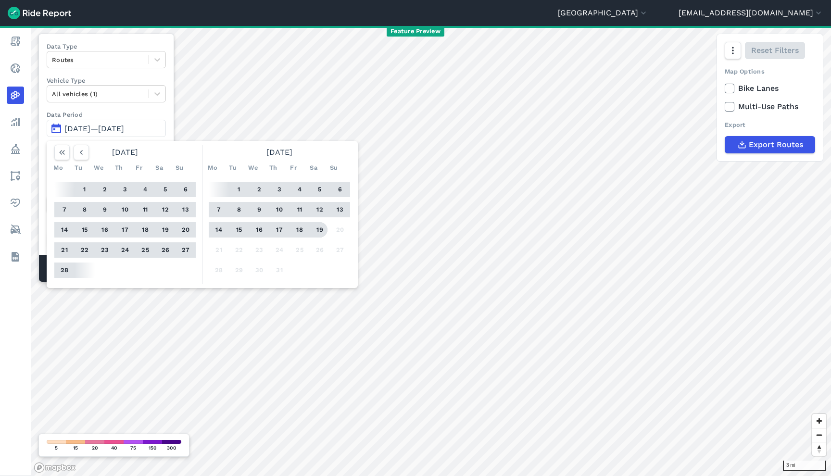
click at [315, 231] on button "19" at bounding box center [319, 229] width 15 height 15
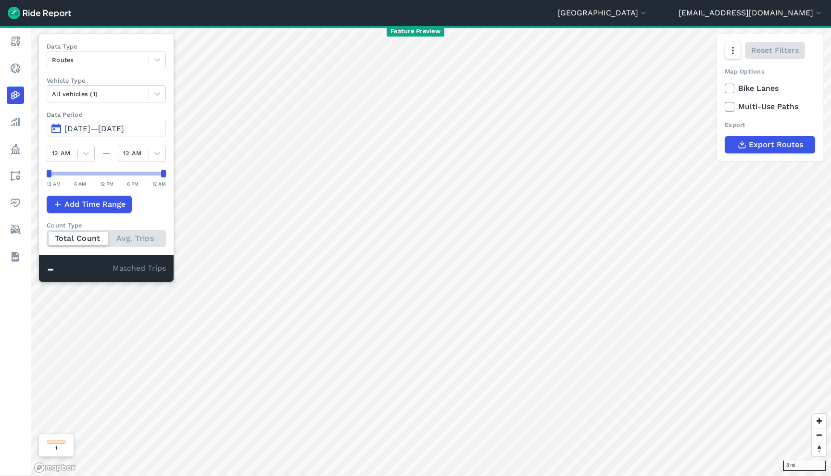
click at [124, 127] on span "[DATE]—[DATE]" at bounding box center [94, 128] width 60 height 9
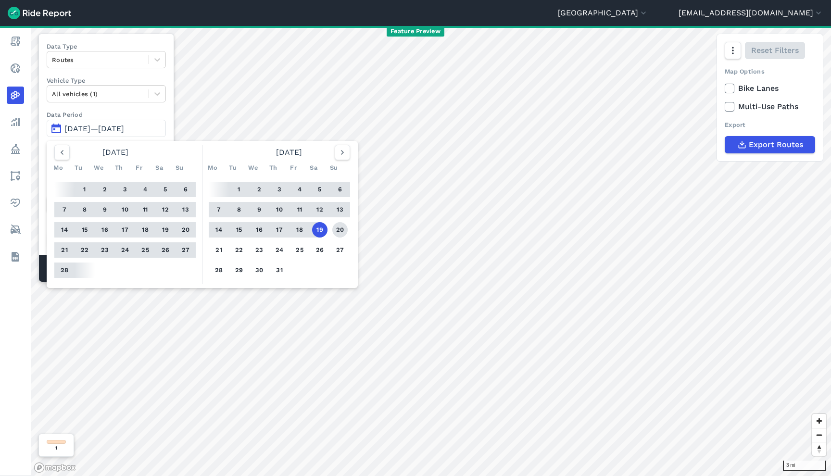
click at [339, 235] on button "20" at bounding box center [339, 229] width 15 height 15
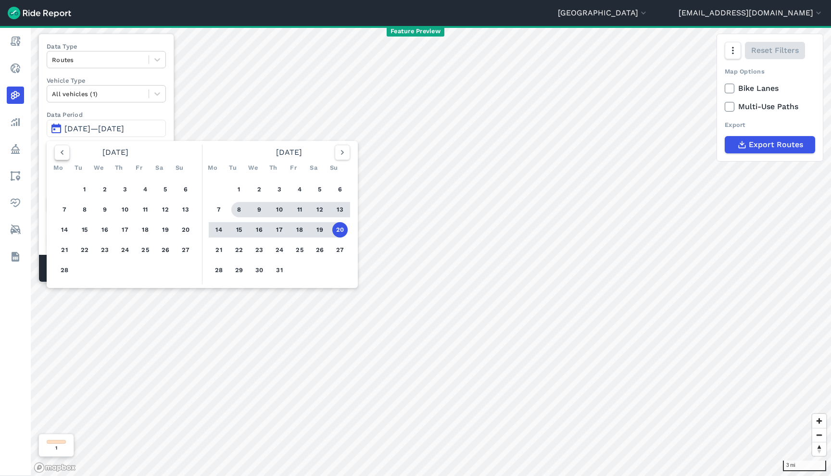
click at [59, 150] on icon "button" at bounding box center [62, 153] width 10 height 10
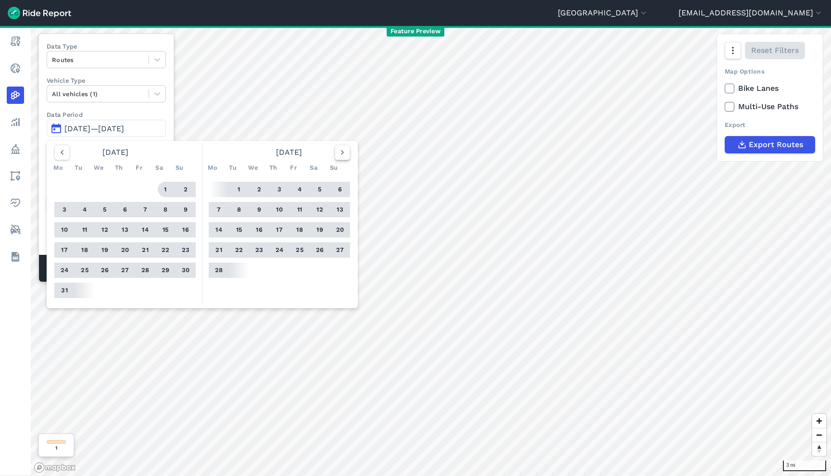
click at [336, 157] on button "button" at bounding box center [342, 152] width 15 height 15
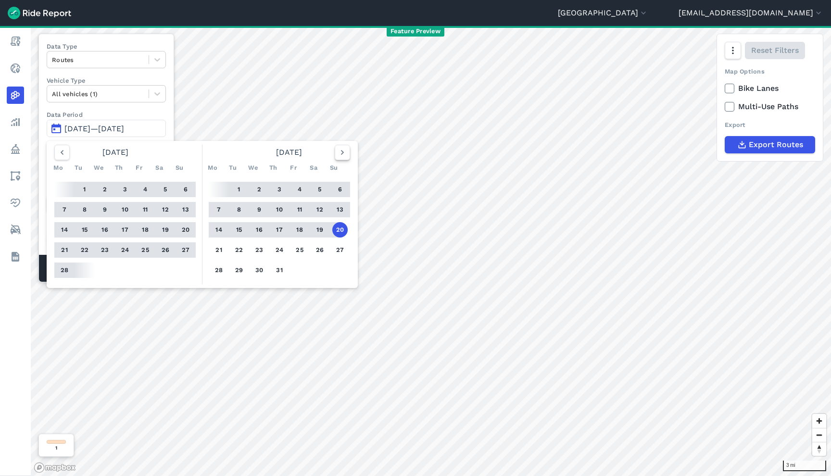
click at [337, 156] on button "button" at bounding box center [342, 152] width 15 height 15
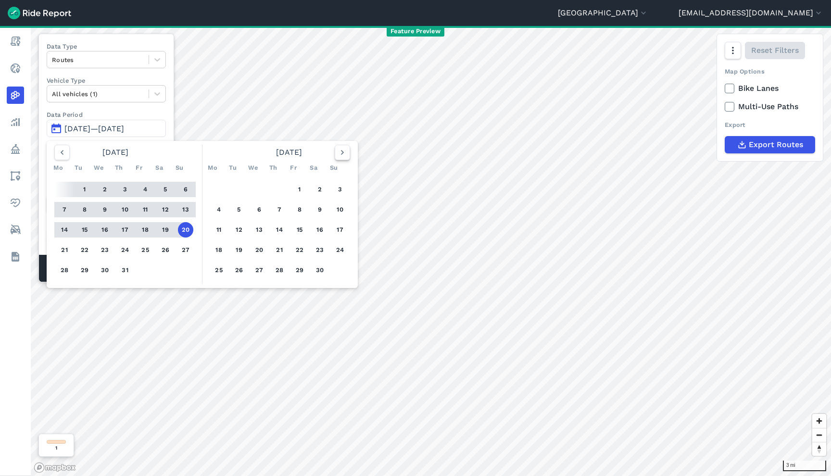
click at [337, 156] on button "button" at bounding box center [342, 152] width 15 height 15
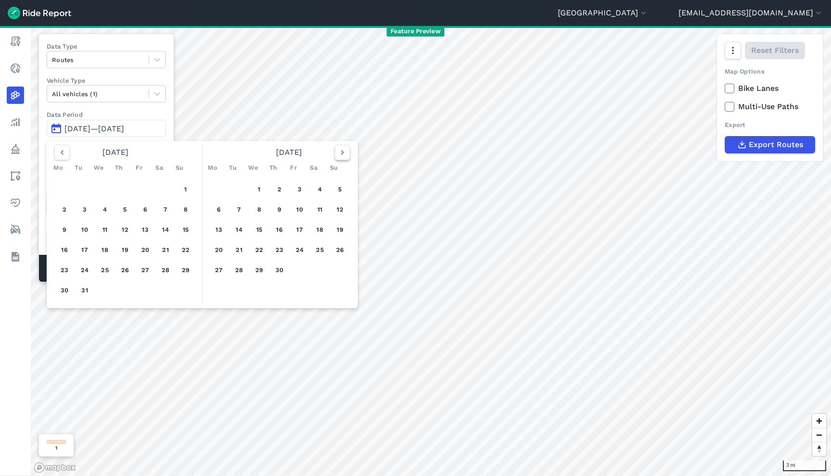
click at [337, 156] on button "button" at bounding box center [342, 152] width 15 height 15
click at [337, 157] on button "button" at bounding box center [342, 152] width 15 height 15
click at [336, 157] on button "button" at bounding box center [342, 152] width 15 height 15
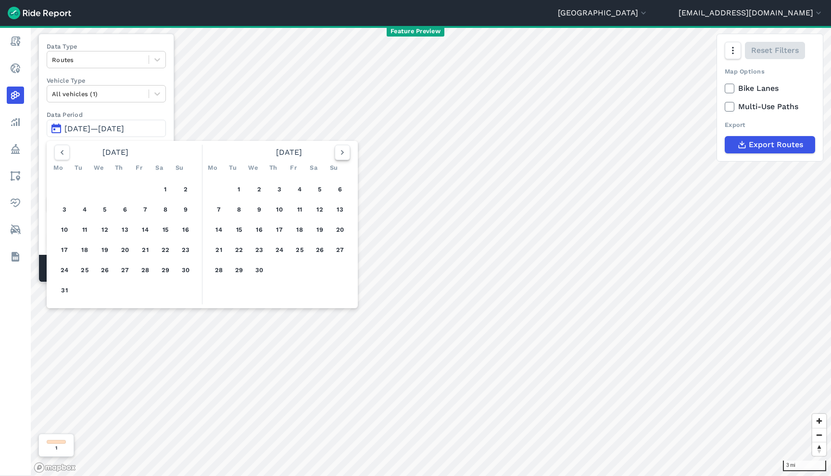
click at [336, 157] on button "button" at bounding box center [342, 152] width 15 height 15
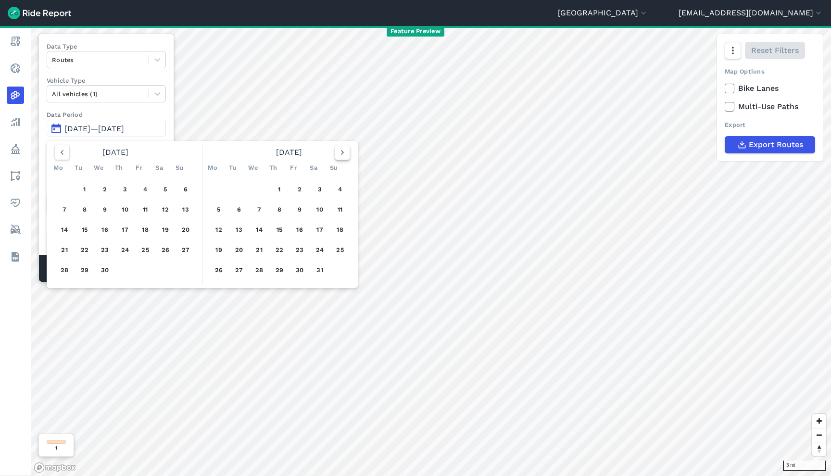
drag, startPoint x: 336, startPoint y: 157, endPoint x: 336, endPoint y: 146, distance: 10.6
click at [336, 157] on button "button" at bounding box center [342, 152] width 15 height 15
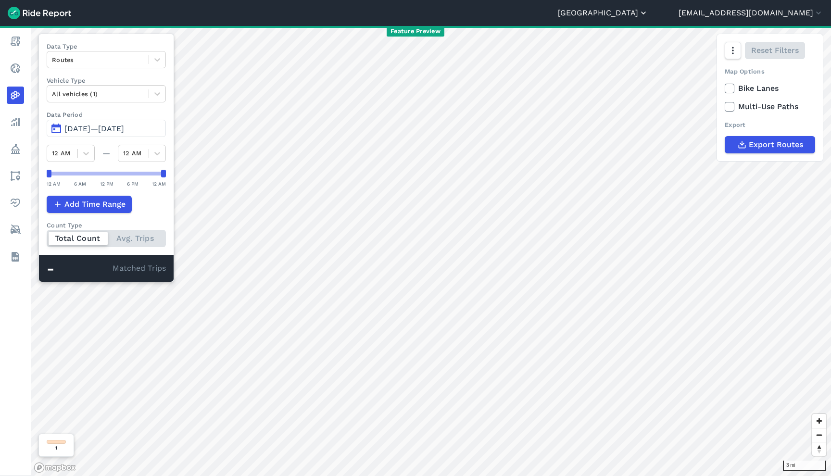
click at [648, 14] on button "[GEOGRAPHIC_DATA]" at bounding box center [603, 13] width 90 height 12
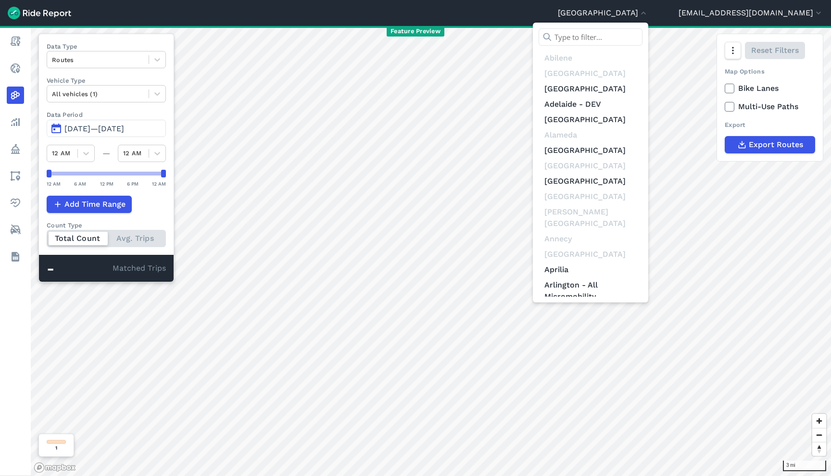
click at [642, 49] on div at bounding box center [590, 39] width 104 height 22
click at [642, 39] on input "text" at bounding box center [590, 36] width 104 height 17
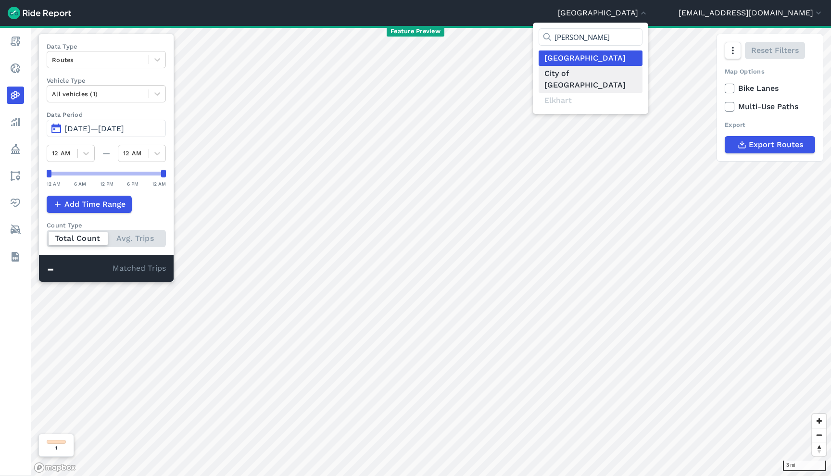
type input "[PERSON_NAME]"
click at [642, 75] on link "City of [GEOGRAPHIC_DATA]" at bounding box center [590, 79] width 104 height 27
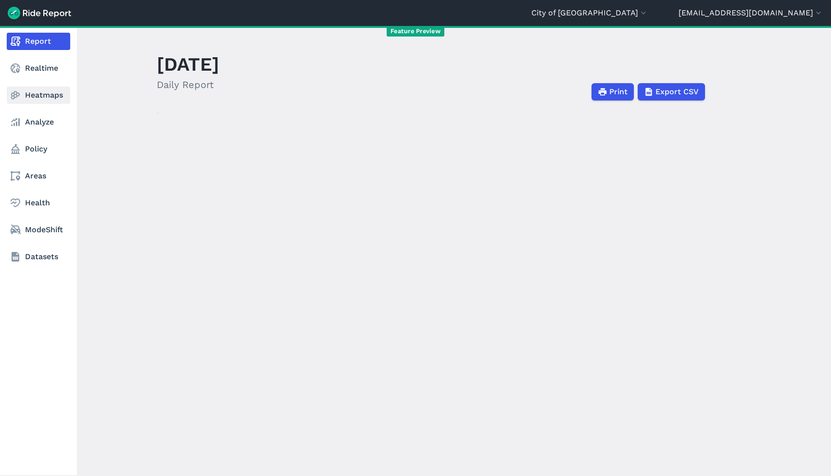
click at [35, 98] on link "Heatmaps" at bounding box center [38, 95] width 63 height 17
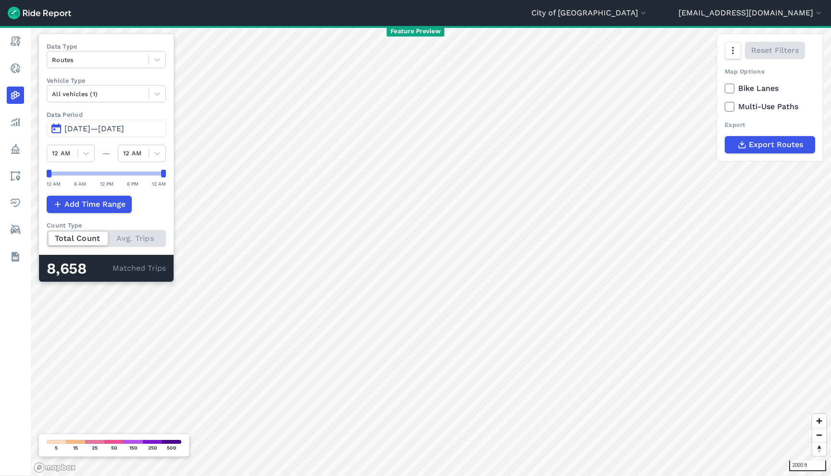
click at [113, 128] on span "[DATE]—[DATE]" at bounding box center [94, 128] width 60 height 9
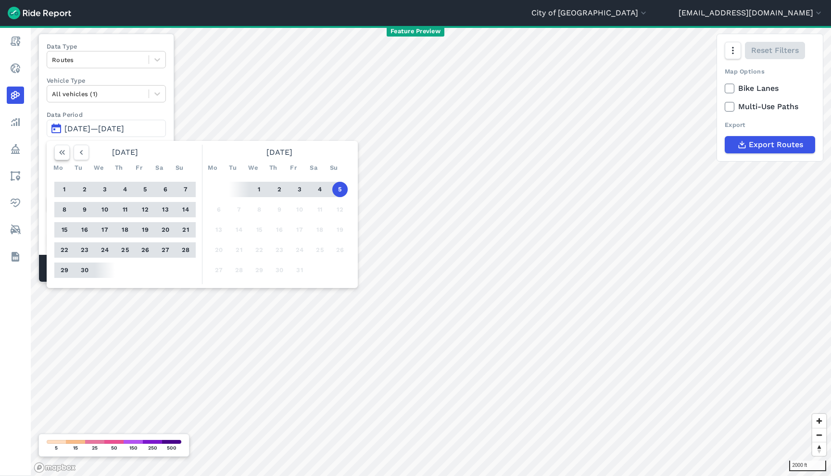
click at [64, 153] on icon "button" at bounding box center [62, 153] width 10 height 10
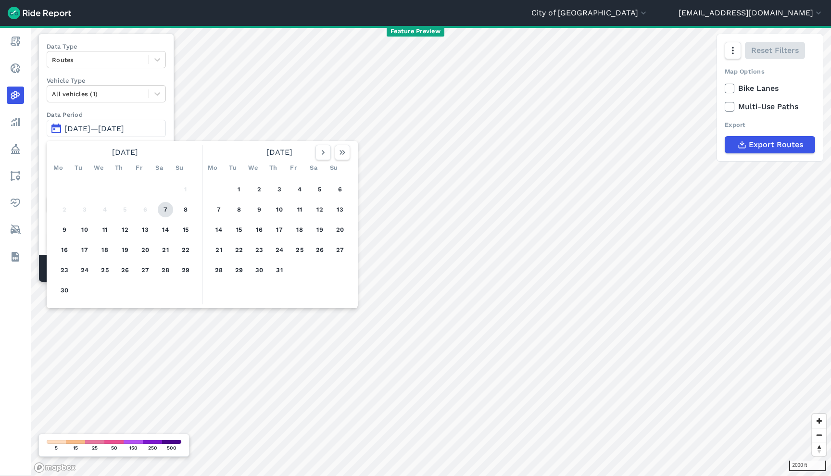
click at [167, 209] on button "7" at bounding box center [165, 209] width 15 height 15
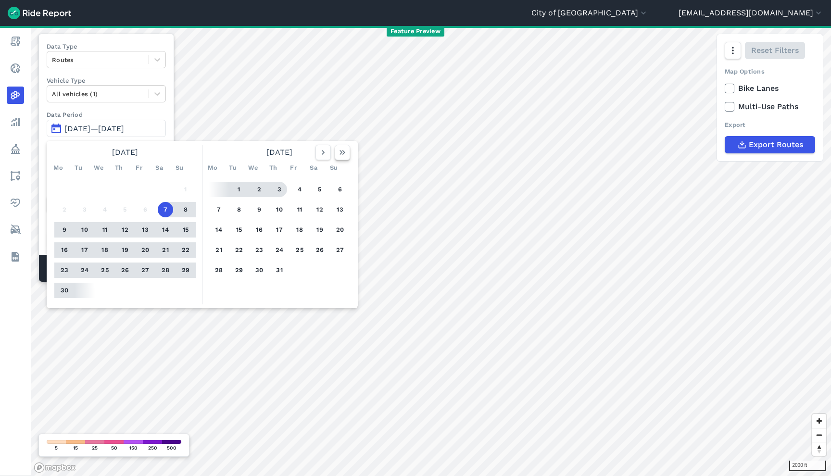
click at [349, 155] on button "button" at bounding box center [342, 152] width 15 height 15
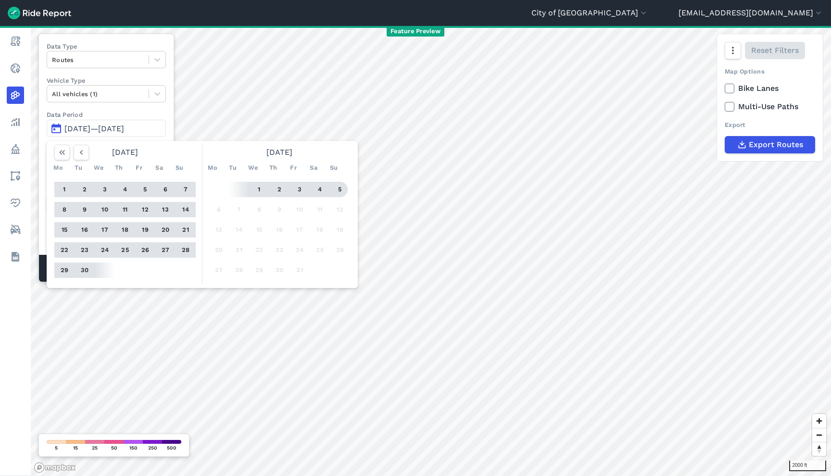
click at [342, 188] on button "5" at bounding box center [339, 189] width 15 height 15
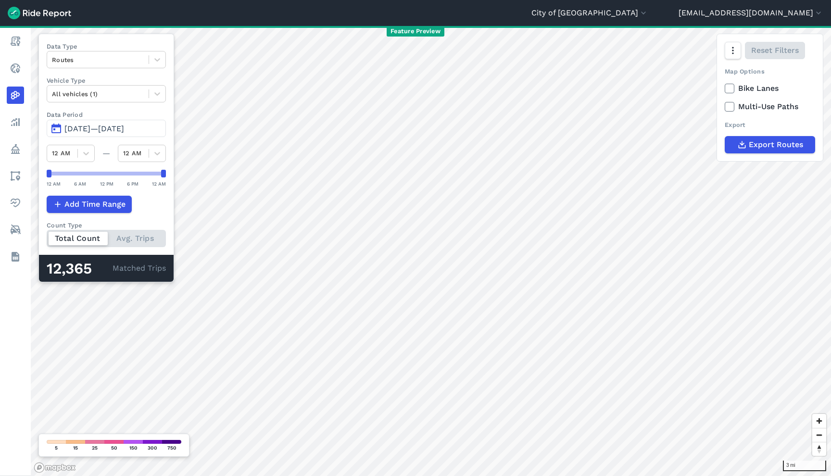
click at [109, 130] on span "[DATE]—[DATE]" at bounding box center [94, 128] width 60 height 9
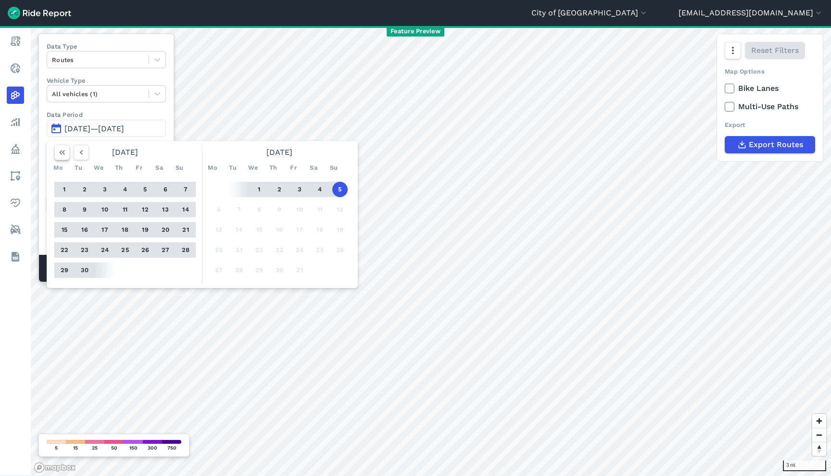
click at [70, 153] on button "button" at bounding box center [61, 152] width 15 height 15
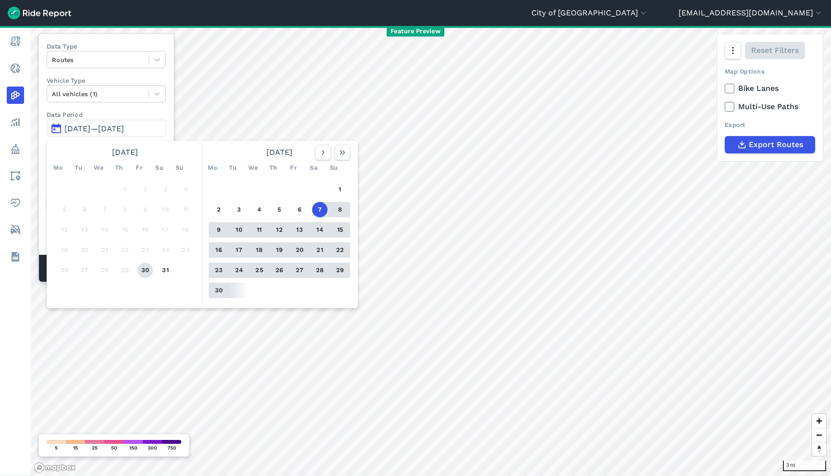
click at [141, 267] on button "30" at bounding box center [144, 269] width 15 height 15
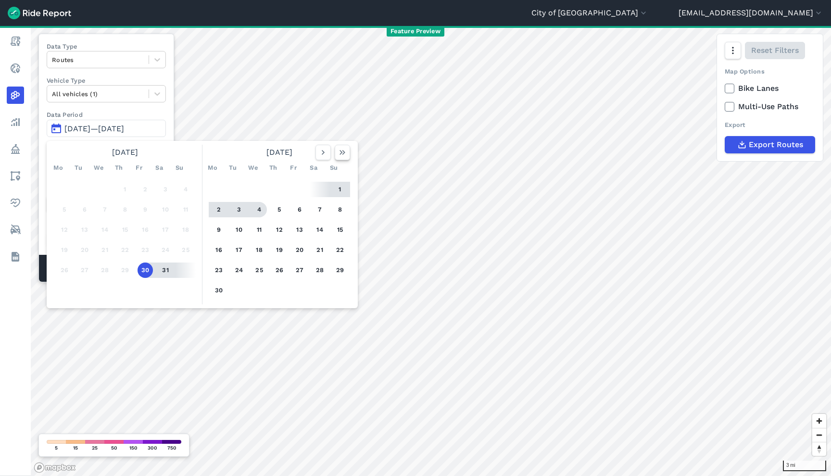
click at [343, 154] on use "button" at bounding box center [342, 152] width 6 height 5
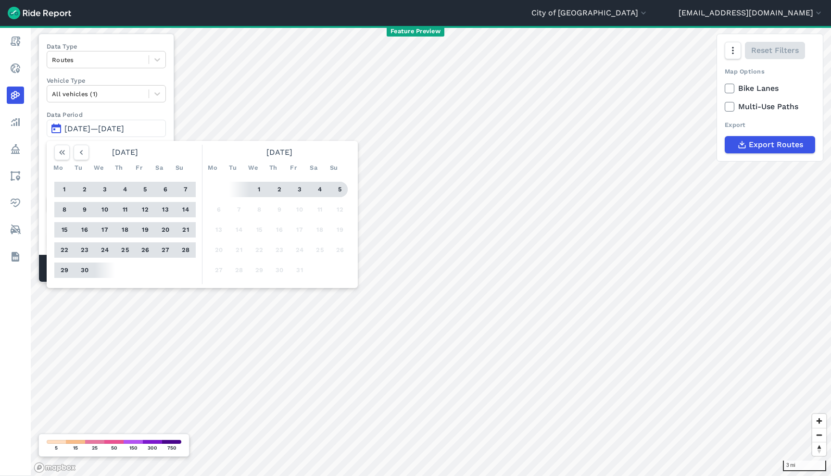
click at [342, 186] on button "5" at bounding box center [339, 189] width 15 height 15
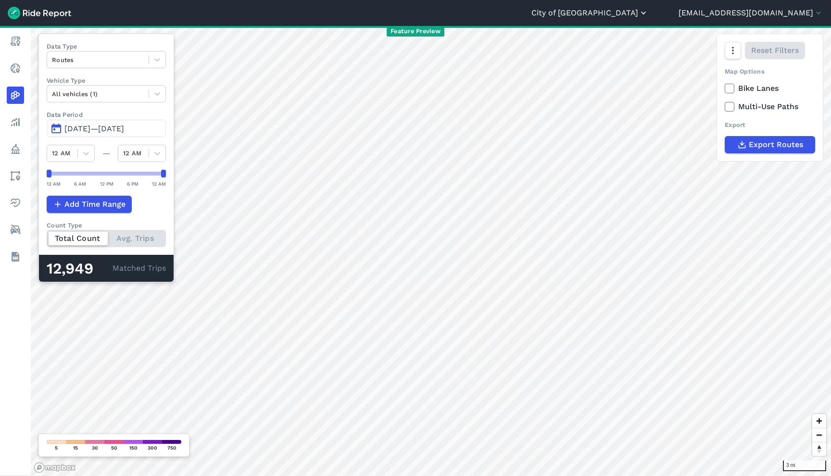
click at [648, 11] on button "City of [GEOGRAPHIC_DATA]" at bounding box center [589, 13] width 117 height 12
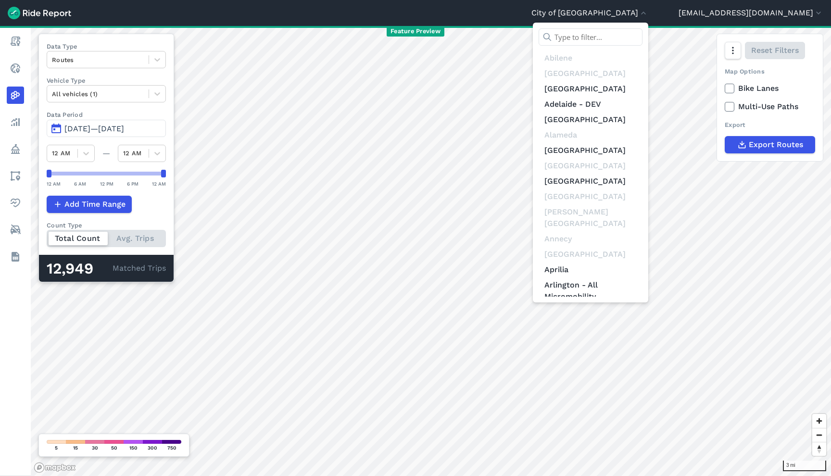
click at [642, 39] on input "text" at bounding box center [590, 36] width 104 height 17
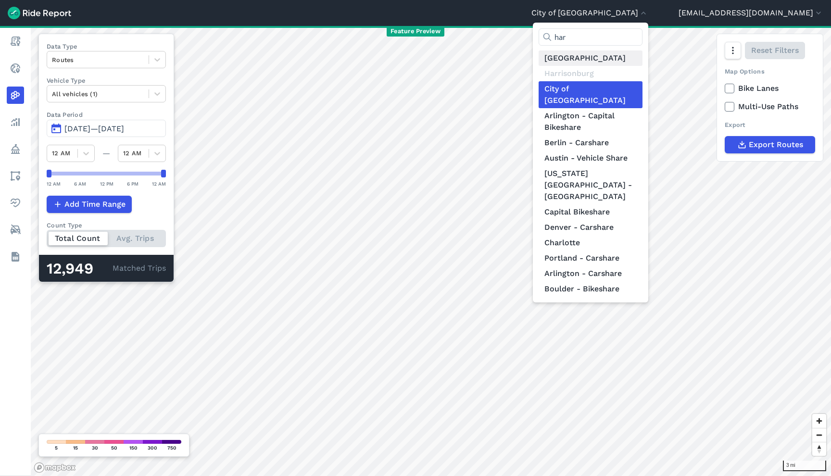
type input "har"
click at [635, 54] on link "[GEOGRAPHIC_DATA]" at bounding box center [590, 57] width 104 height 15
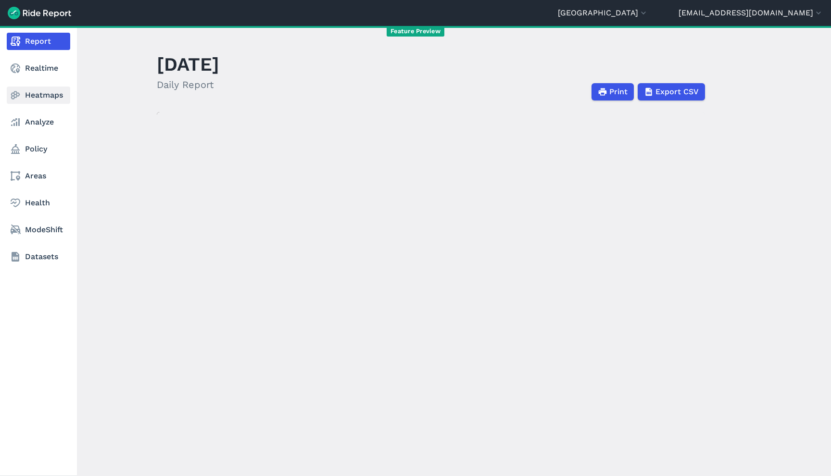
click at [48, 94] on link "Heatmaps" at bounding box center [38, 95] width 63 height 17
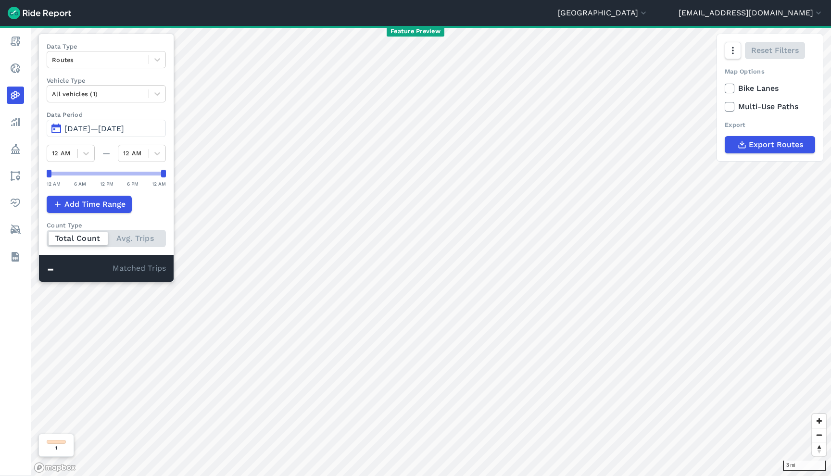
click at [113, 127] on span "[DATE]—[DATE]" at bounding box center [94, 128] width 60 height 9
click at [124, 133] on span "[DATE]—[DATE]" at bounding box center [94, 128] width 60 height 9
click at [678, 21] on header "[GEOGRAPHIC_DATA] [GEOGRAPHIC_DATA] [GEOGRAPHIC_DATA] [GEOGRAPHIC_DATA] [GEOGRA…" at bounding box center [415, 13] width 831 height 26
click at [648, 16] on button "[GEOGRAPHIC_DATA]" at bounding box center [603, 13] width 90 height 12
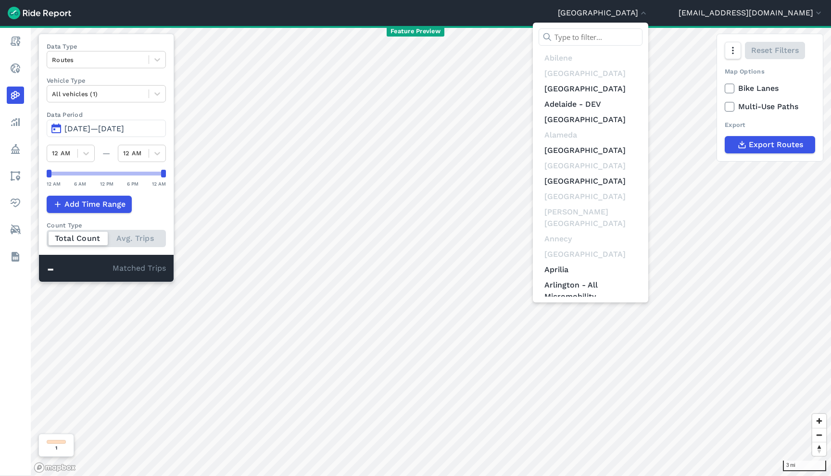
click at [642, 45] on input "text" at bounding box center [590, 36] width 104 height 17
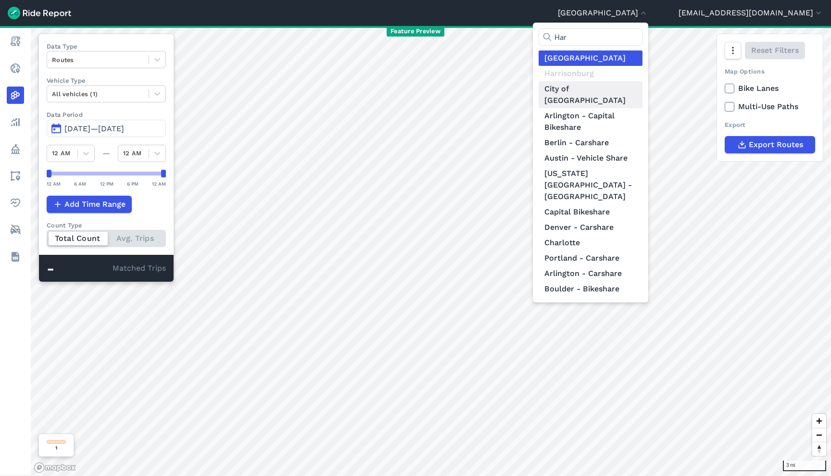
type input "Har"
click at [642, 87] on link "City of [GEOGRAPHIC_DATA]" at bounding box center [590, 94] width 104 height 27
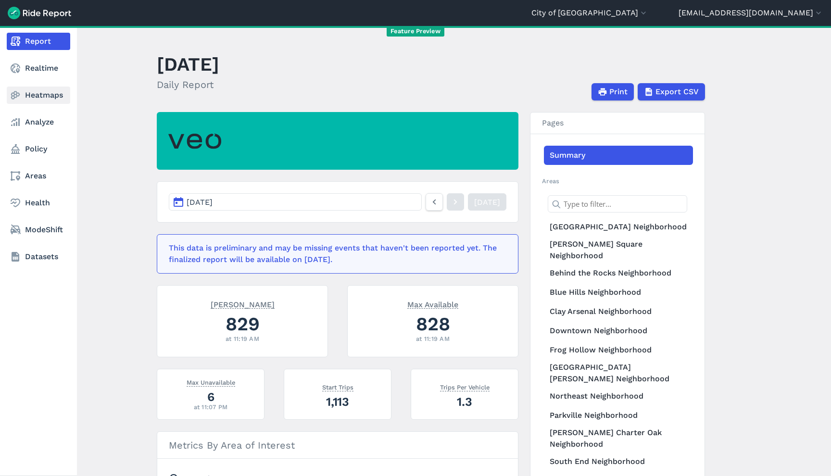
click at [18, 98] on icon at bounding box center [16, 95] width 12 height 12
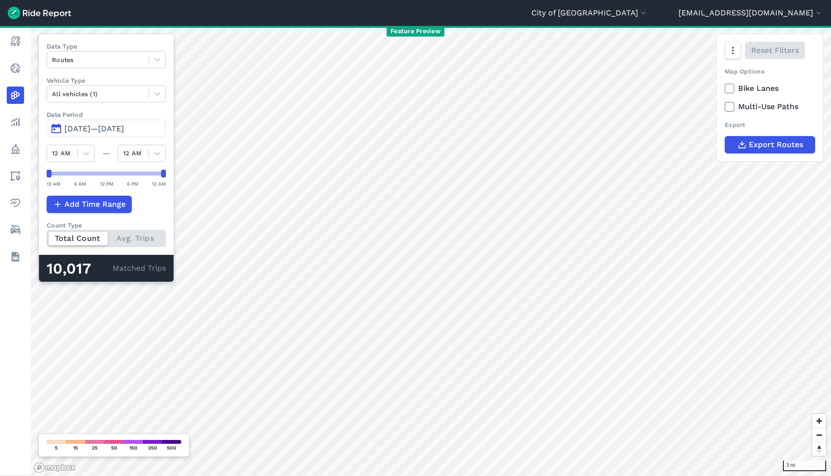
click at [124, 127] on span "Jul 7, 2025—Oct 5, 2025" at bounding box center [94, 128] width 60 height 9
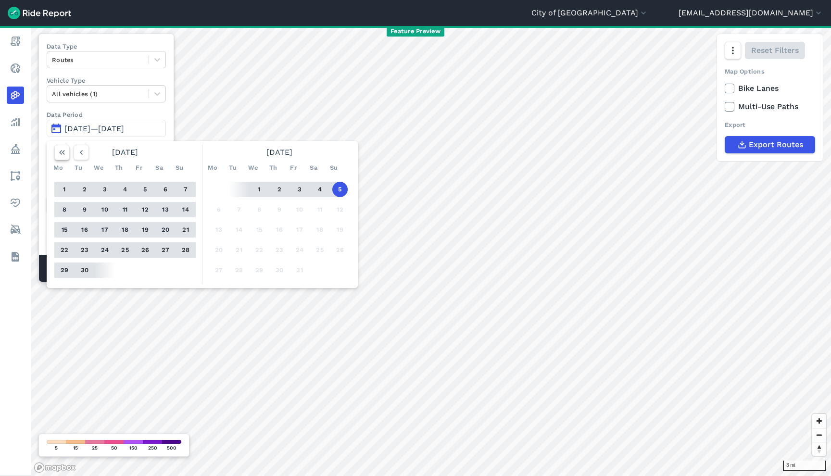
click at [64, 154] on use "button" at bounding box center [62, 152] width 6 height 5
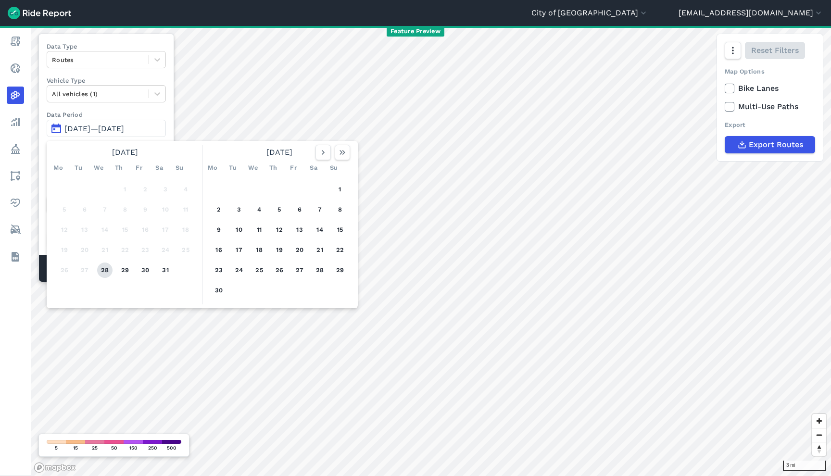
click at [102, 272] on button "28" at bounding box center [104, 269] width 15 height 15
click at [344, 159] on button "button" at bounding box center [342, 152] width 15 height 15
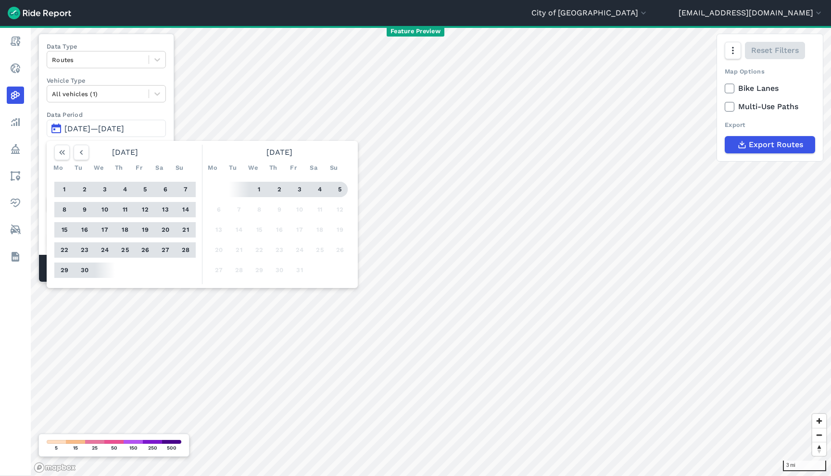
click at [336, 188] on button "5" at bounding box center [339, 189] width 15 height 15
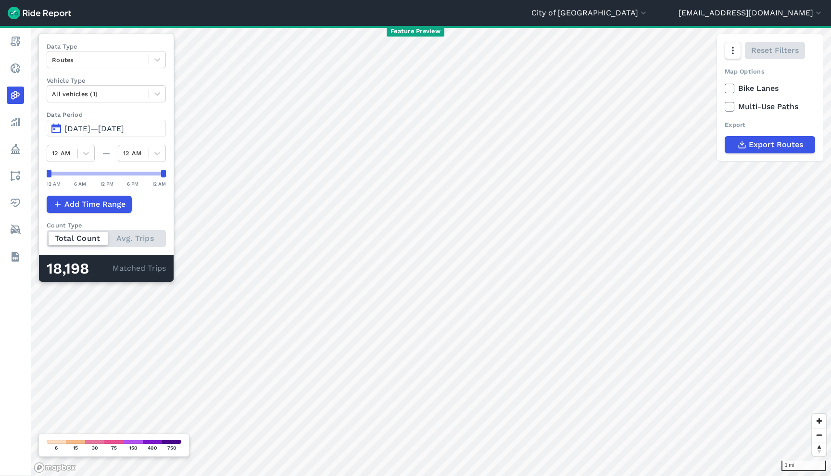
click at [84, 126] on span "Aug 28, 2024—Oct 5, 2025" at bounding box center [94, 128] width 60 height 9
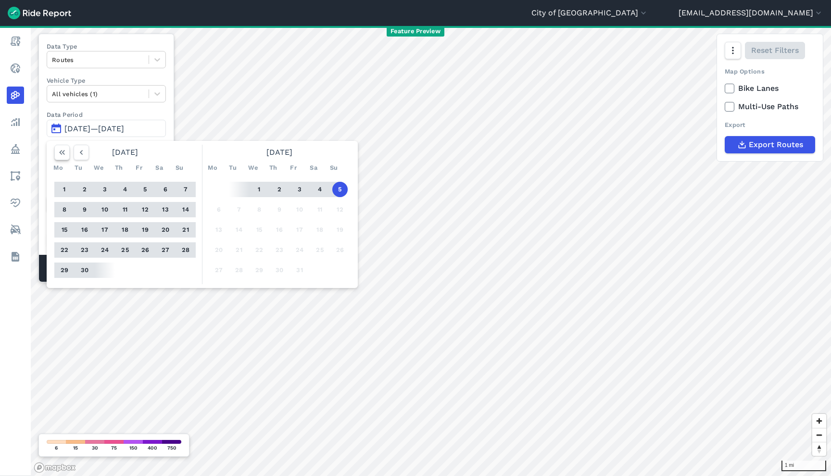
click at [57, 153] on button "button" at bounding box center [61, 152] width 15 height 15
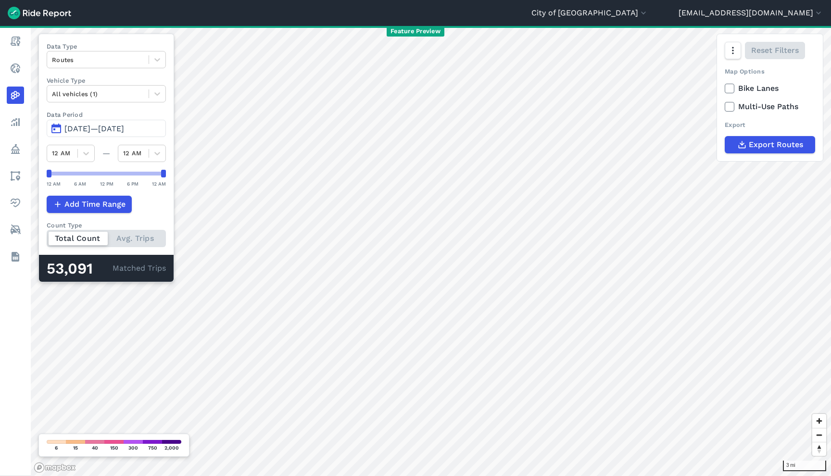
click at [124, 128] on span "[DATE]—[DATE]" at bounding box center [94, 128] width 60 height 9
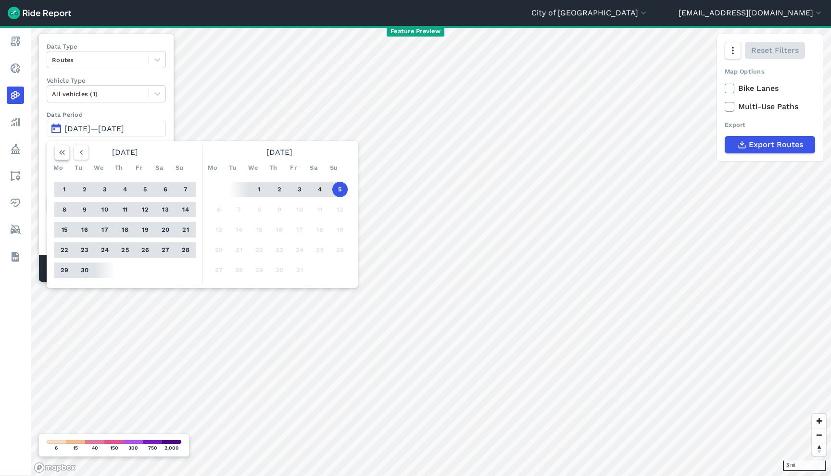
click at [62, 159] on button "button" at bounding box center [61, 152] width 15 height 15
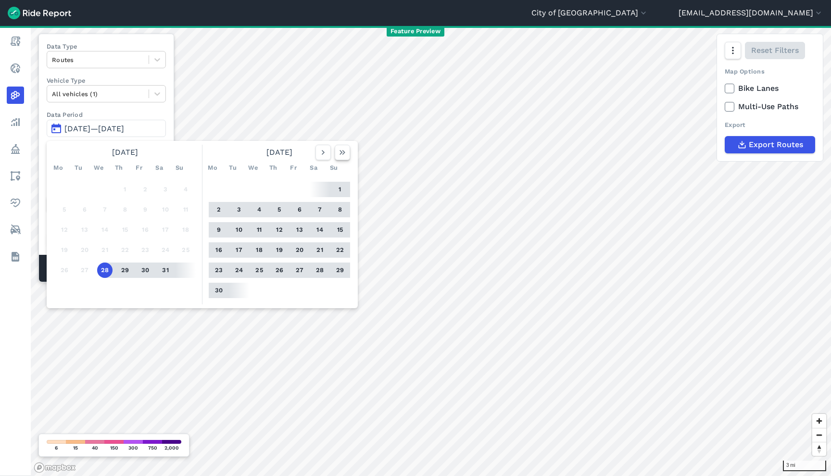
click at [345, 151] on icon "button" at bounding box center [342, 153] width 10 height 10
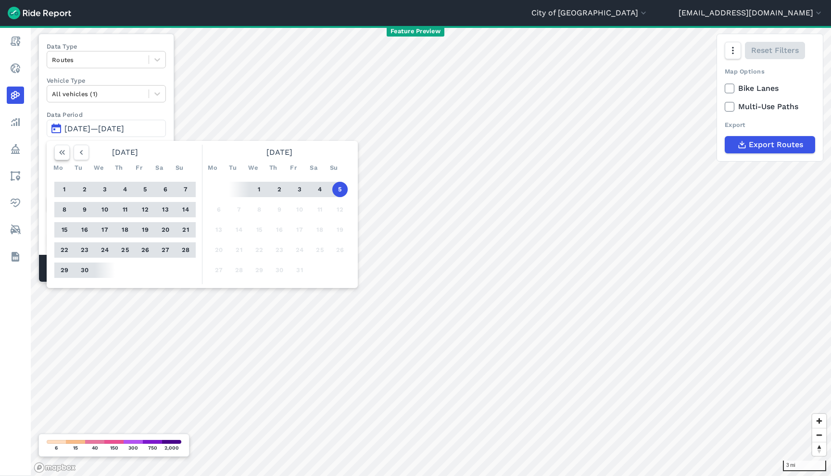
click at [57, 157] on button "button" at bounding box center [61, 152] width 15 height 15
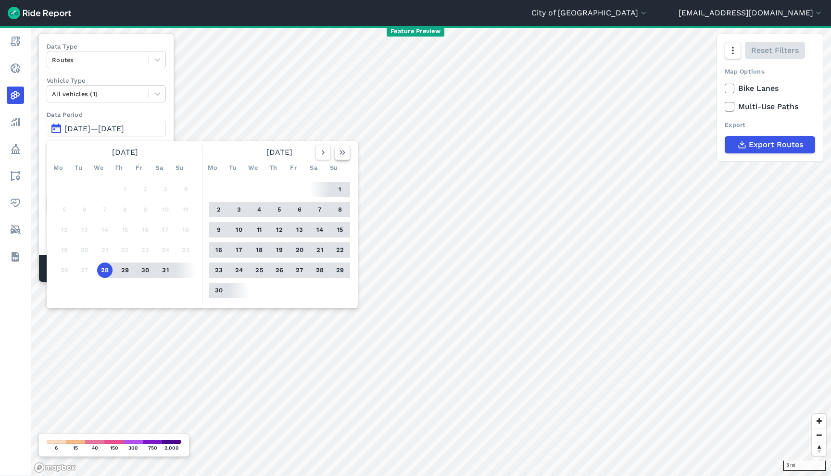
click at [344, 151] on icon "button" at bounding box center [342, 153] width 10 height 10
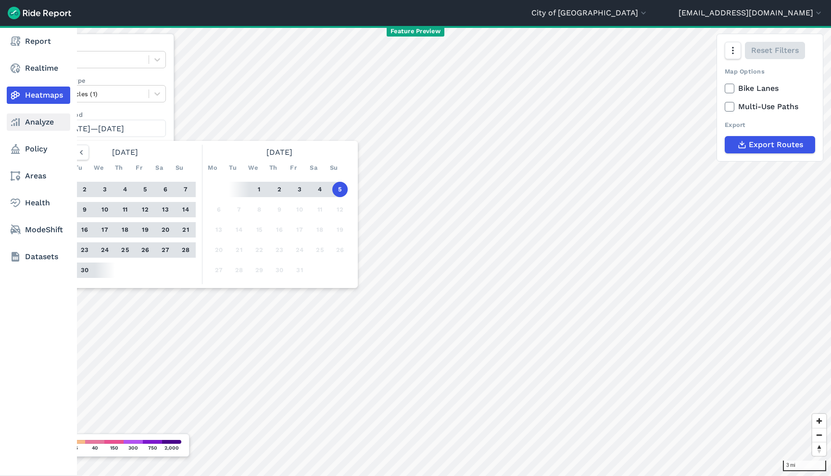
click at [26, 121] on link "Analyze" at bounding box center [38, 121] width 63 height 17
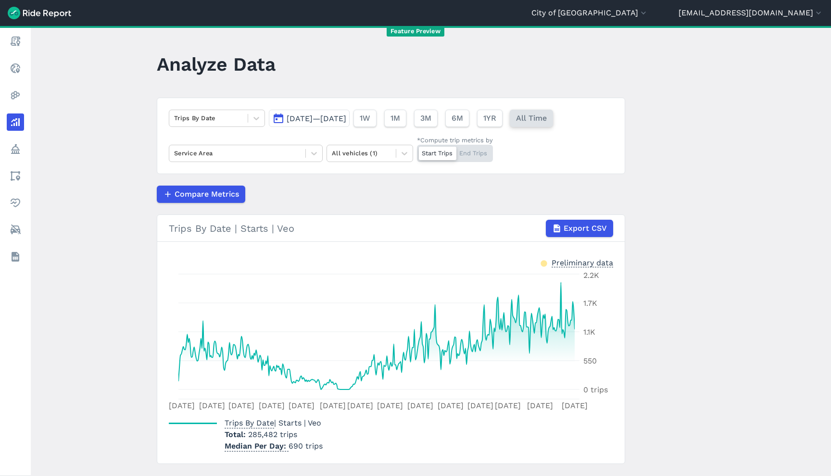
click at [547, 114] on span "All Time" at bounding box center [531, 118] width 31 height 12
click at [262, 435] on span "286,595 trips" at bounding box center [272, 434] width 49 height 9
click at [519, 432] on div "Trips By Date | Starts | Veo Total 286,595 trips Median Per Day 692 trips" at bounding box center [391, 432] width 444 height 38
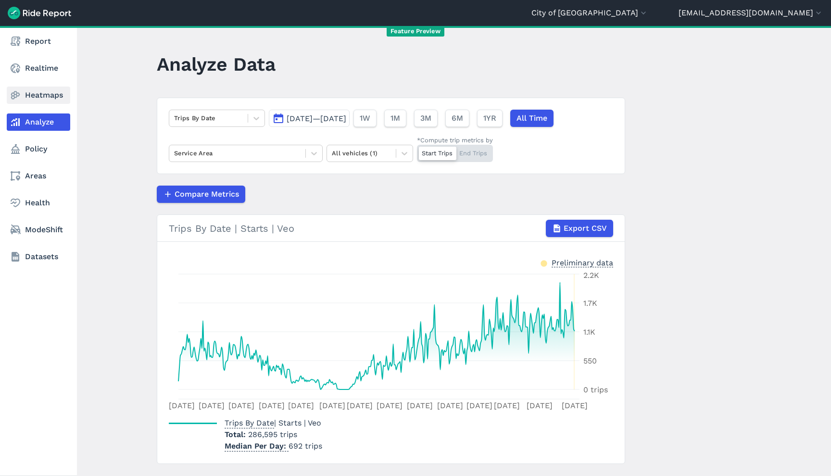
click at [24, 95] on link "Heatmaps" at bounding box center [38, 95] width 63 height 17
